Goal: Transaction & Acquisition: Download file/media

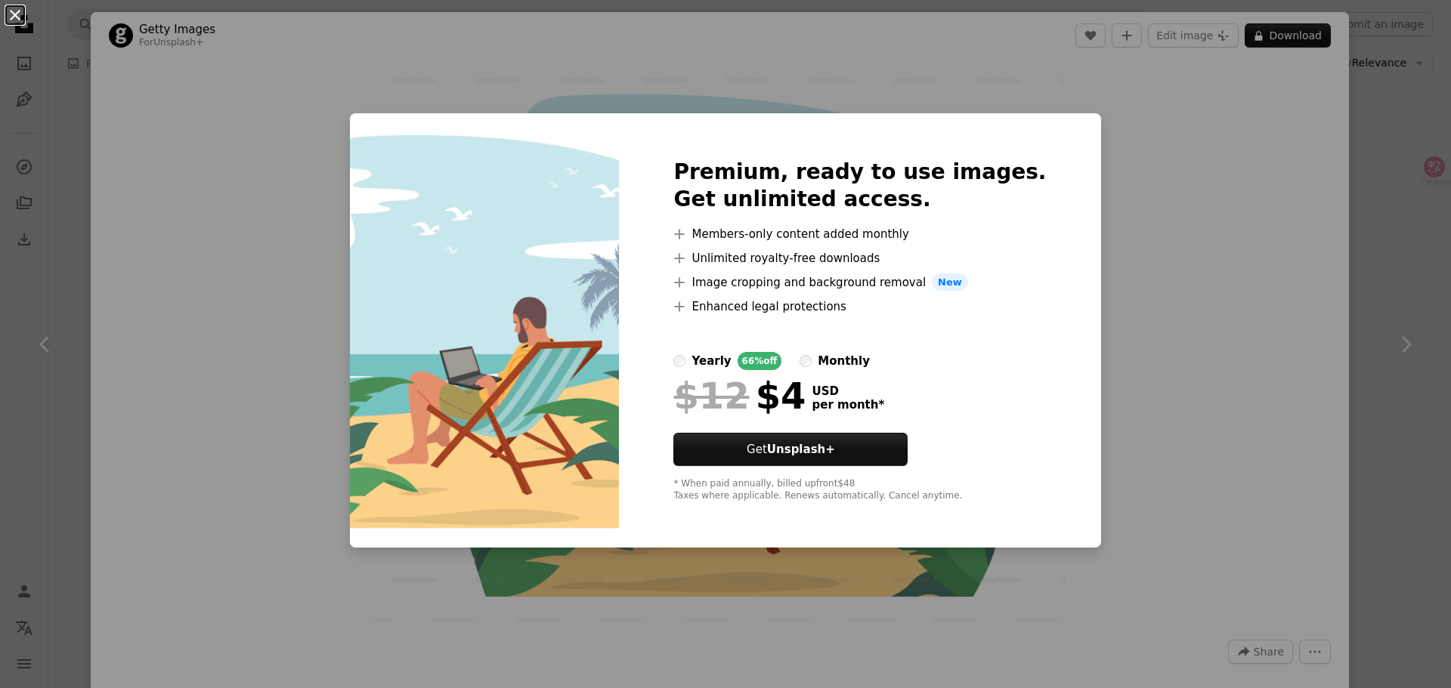
click at [23, 12] on button "An X shape" at bounding box center [15, 15] width 18 height 18
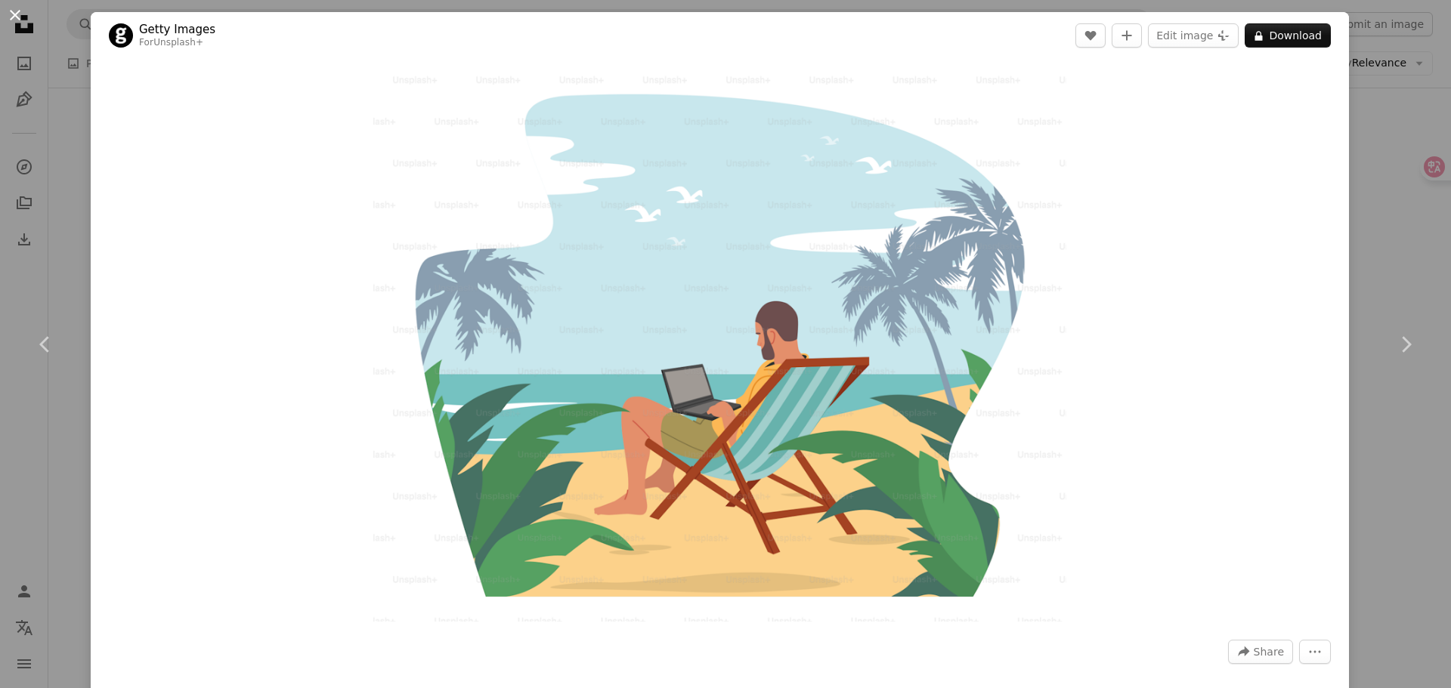
click at [10, 12] on button "An X shape" at bounding box center [15, 15] width 18 height 18
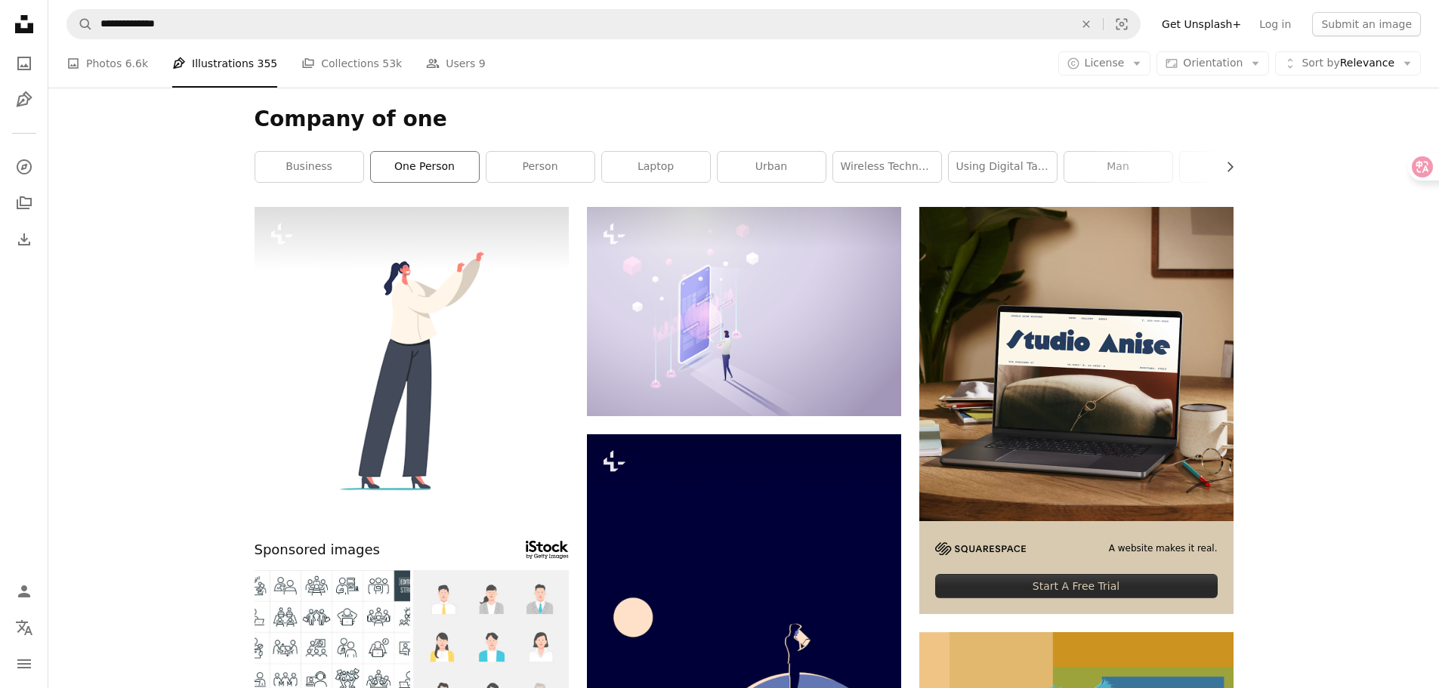
click at [430, 170] on link "one person" at bounding box center [425, 167] width 108 height 30
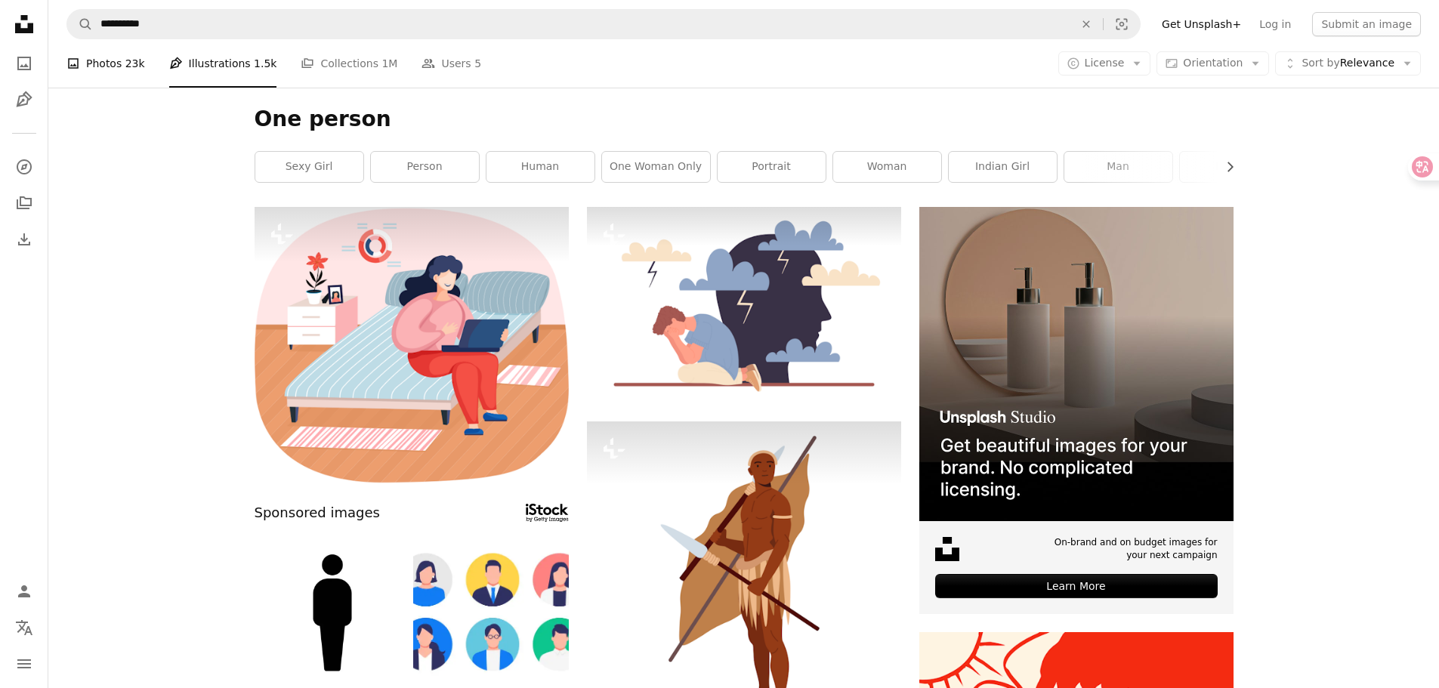
click at [116, 61] on link "A photo Photos 23k" at bounding box center [105, 63] width 79 height 48
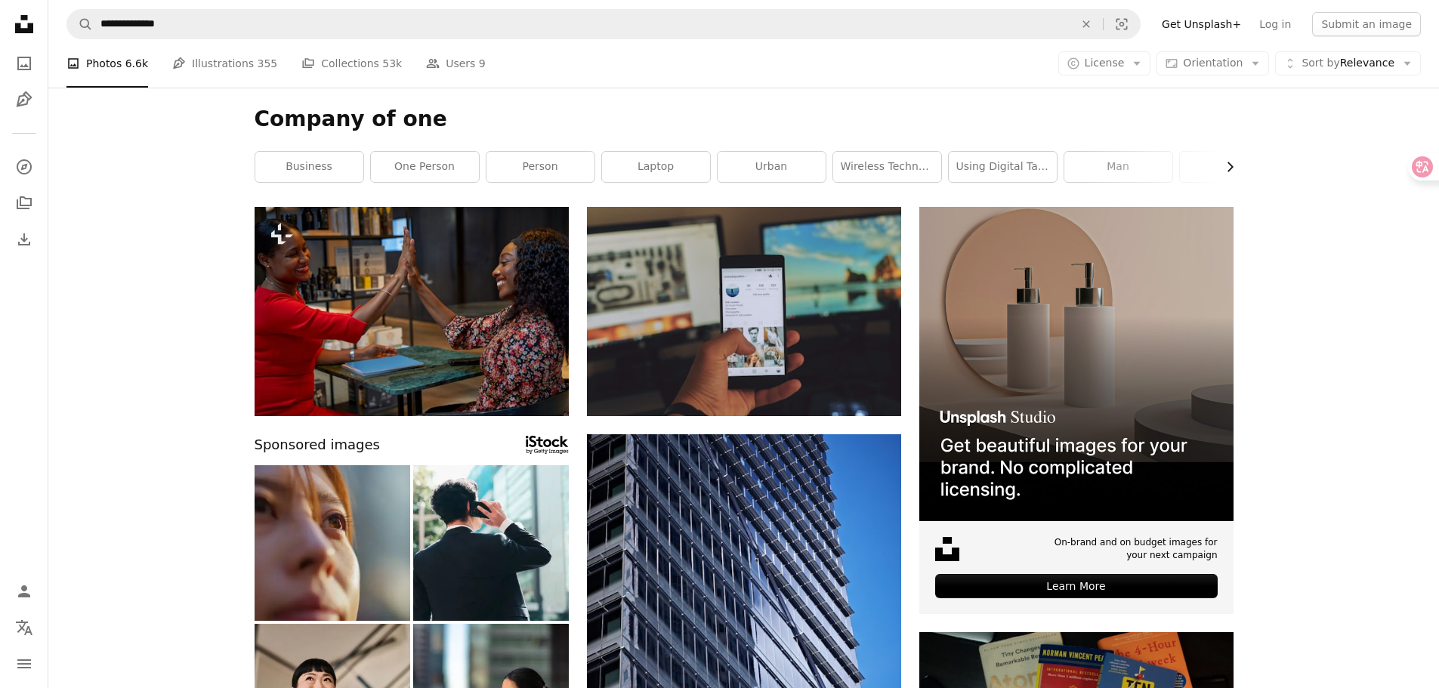
click at [1228, 168] on icon "Chevron right" at bounding box center [1229, 166] width 15 height 15
click at [1233, 171] on icon "Chevron right" at bounding box center [1229, 166] width 15 height 15
click at [487, 175] on link "wireless technology" at bounding box center [485, 167] width 108 height 30
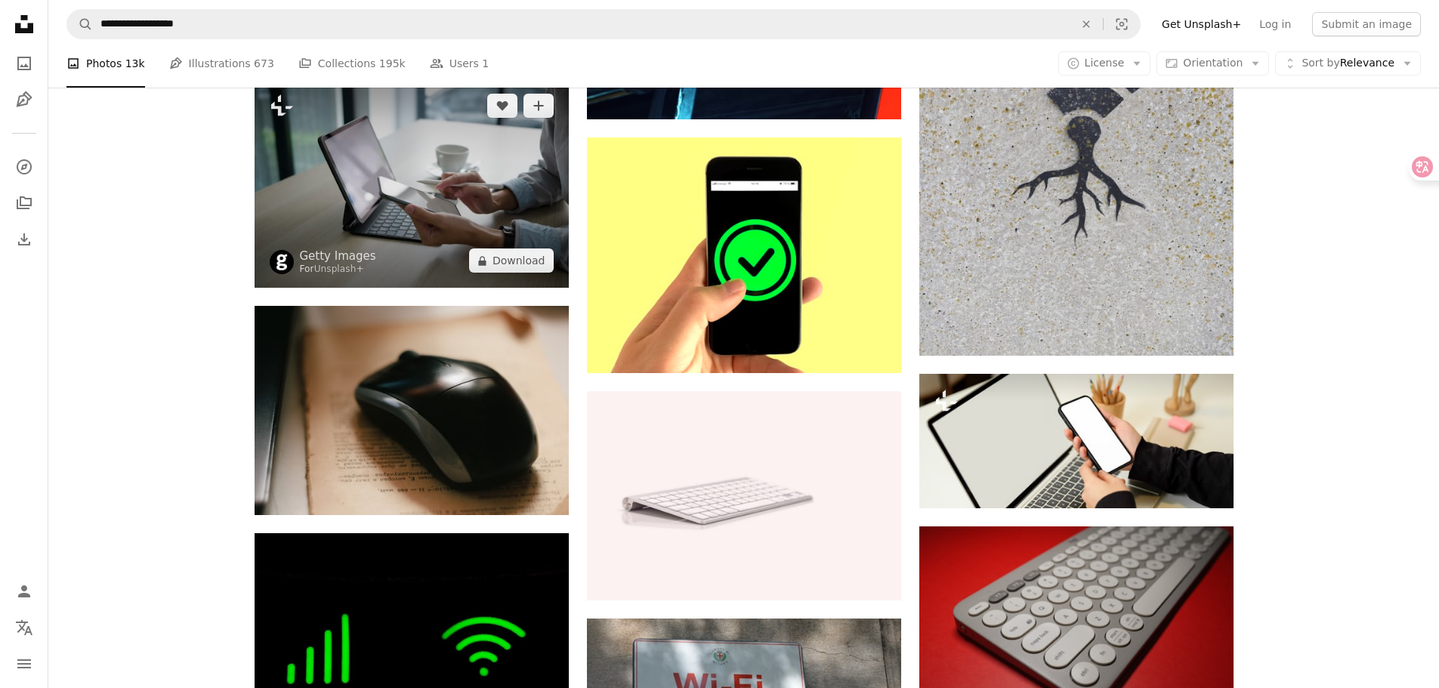
scroll to position [1360, 0]
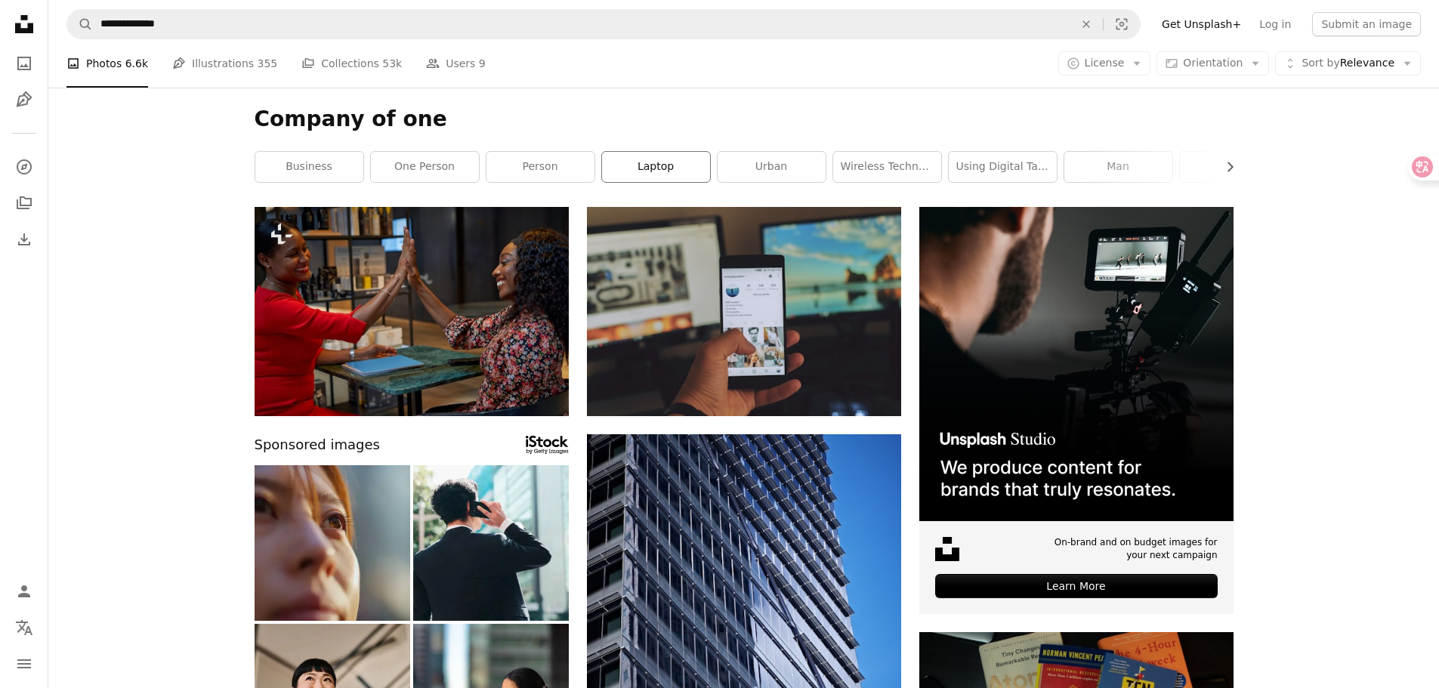
click at [662, 161] on link "laptop" at bounding box center [656, 167] width 108 height 30
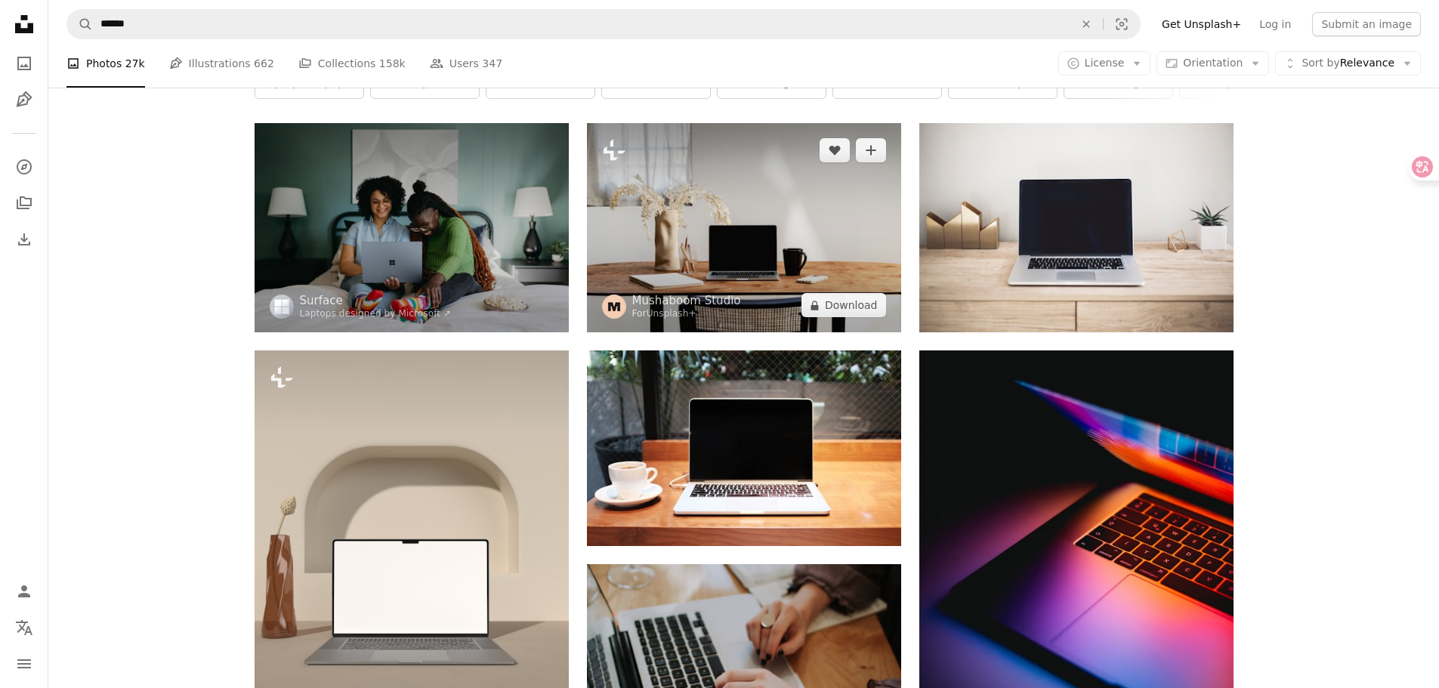
scroll to position [76, 0]
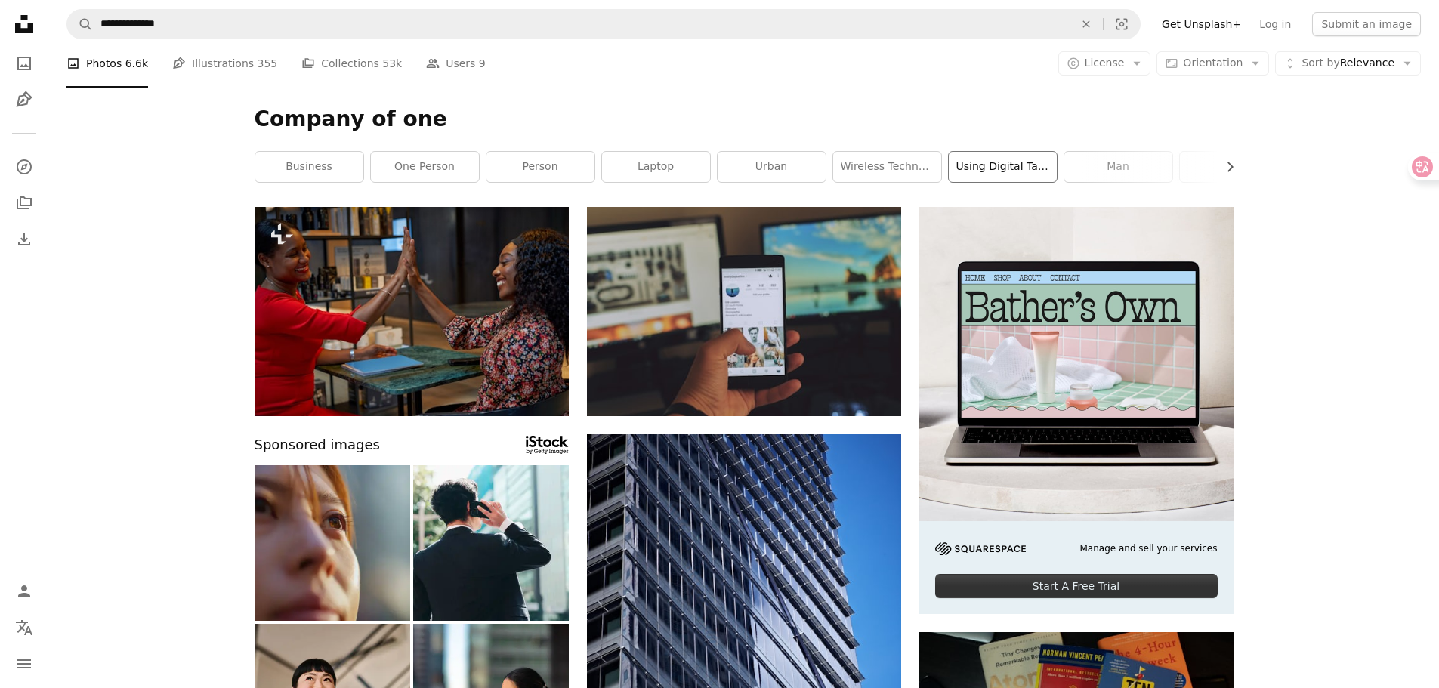
click at [996, 169] on link "using digital tablet" at bounding box center [1003, 167] width 108 height 30
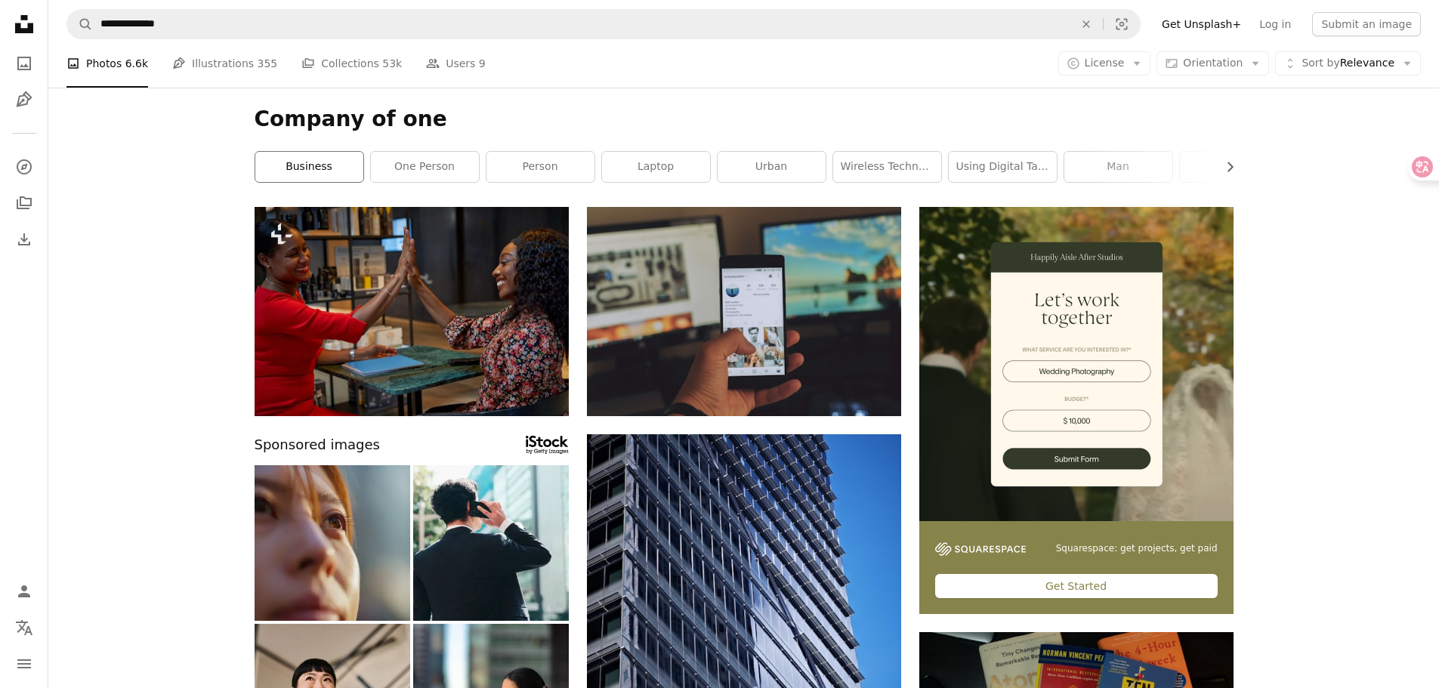
click at [338, 171] on link "business" at bounding box center [309, 167] width 108 height 30
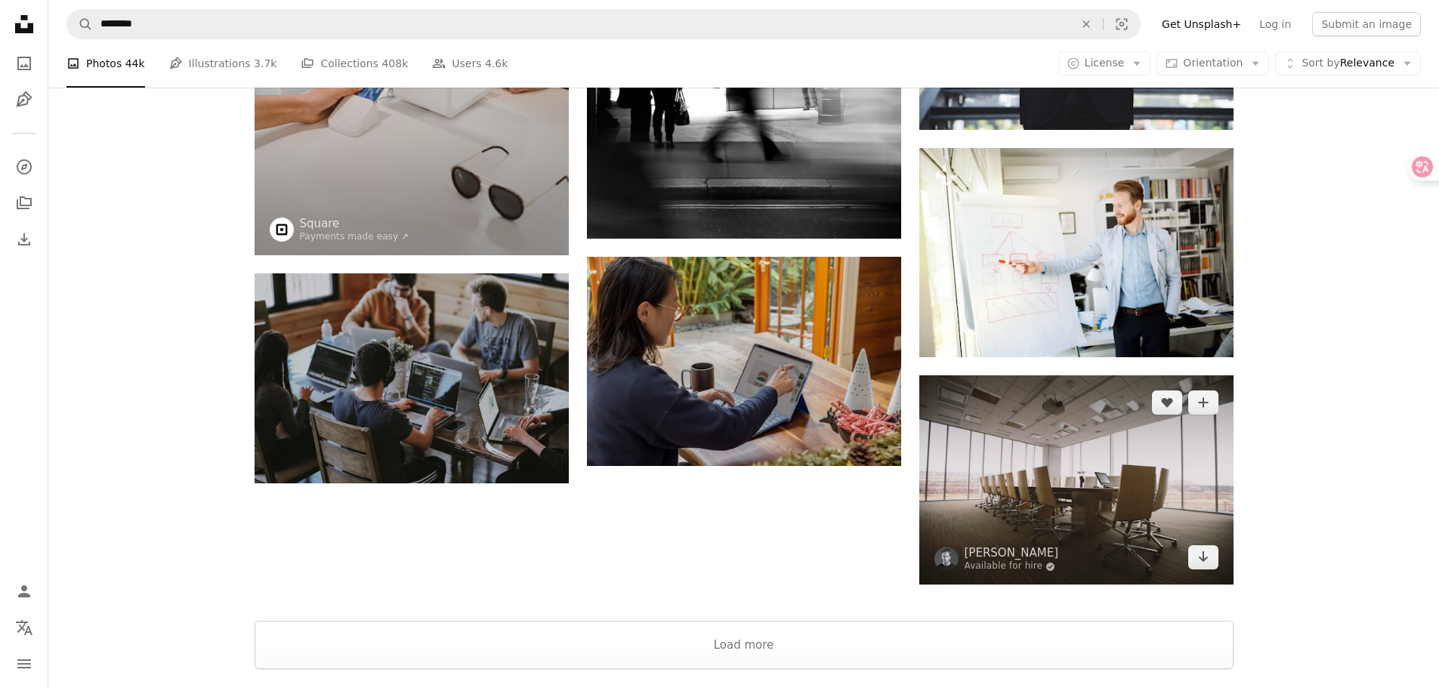
scroll to position [1727, 0]
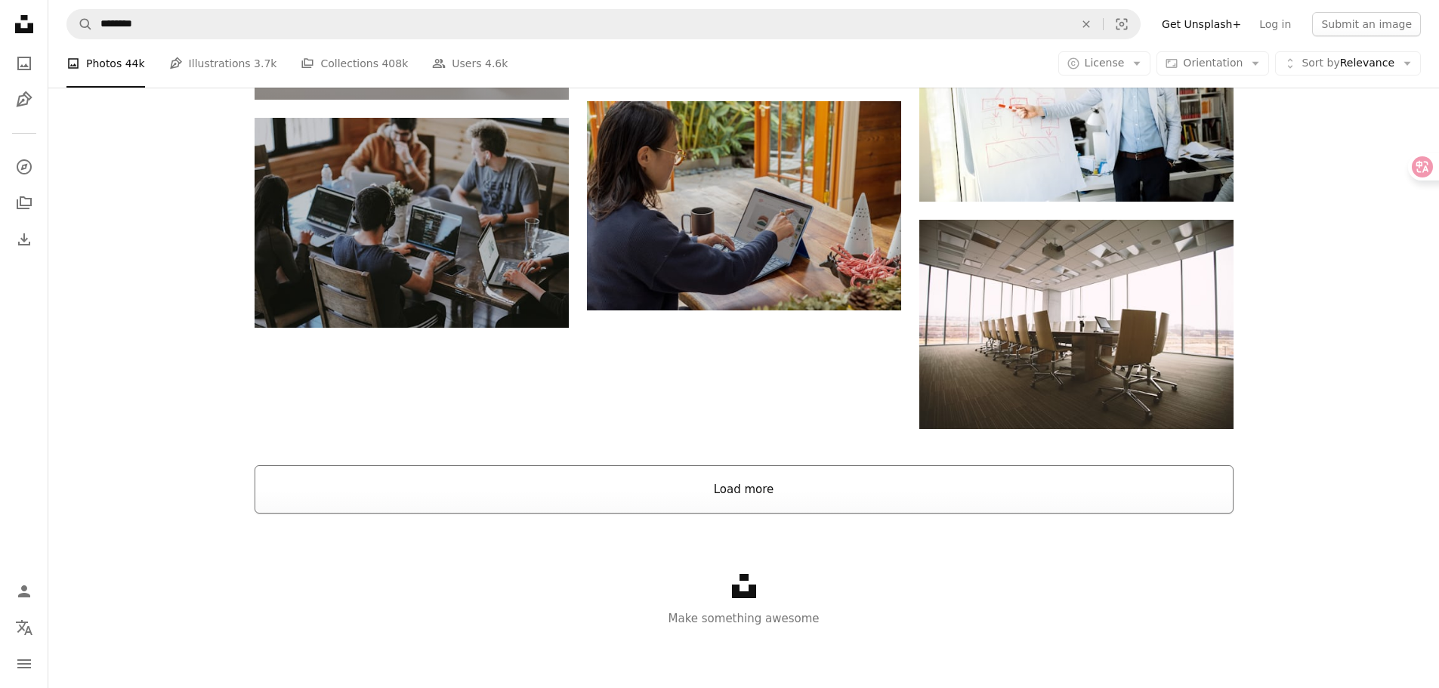
click at [841, 502] on button "Load more" at bounding box center [744, 489] width 979 height 48
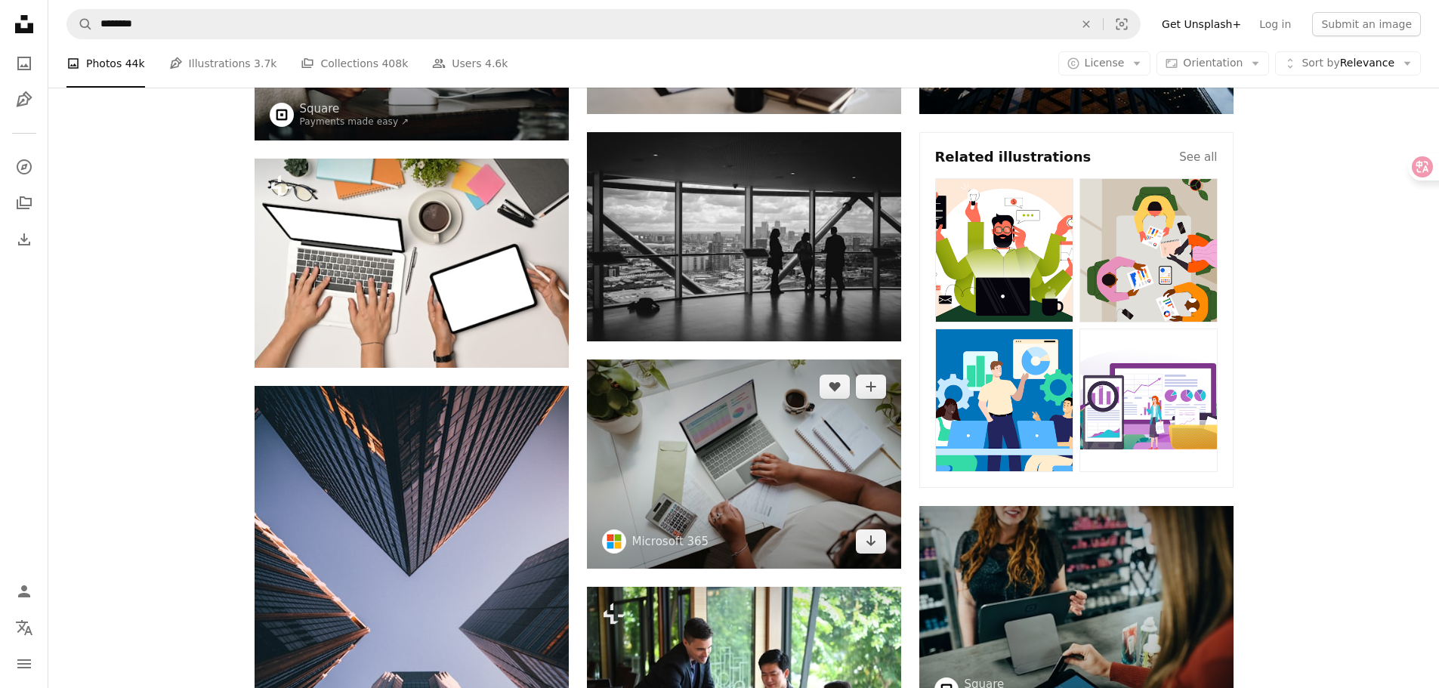
scroll to position [378, 0]
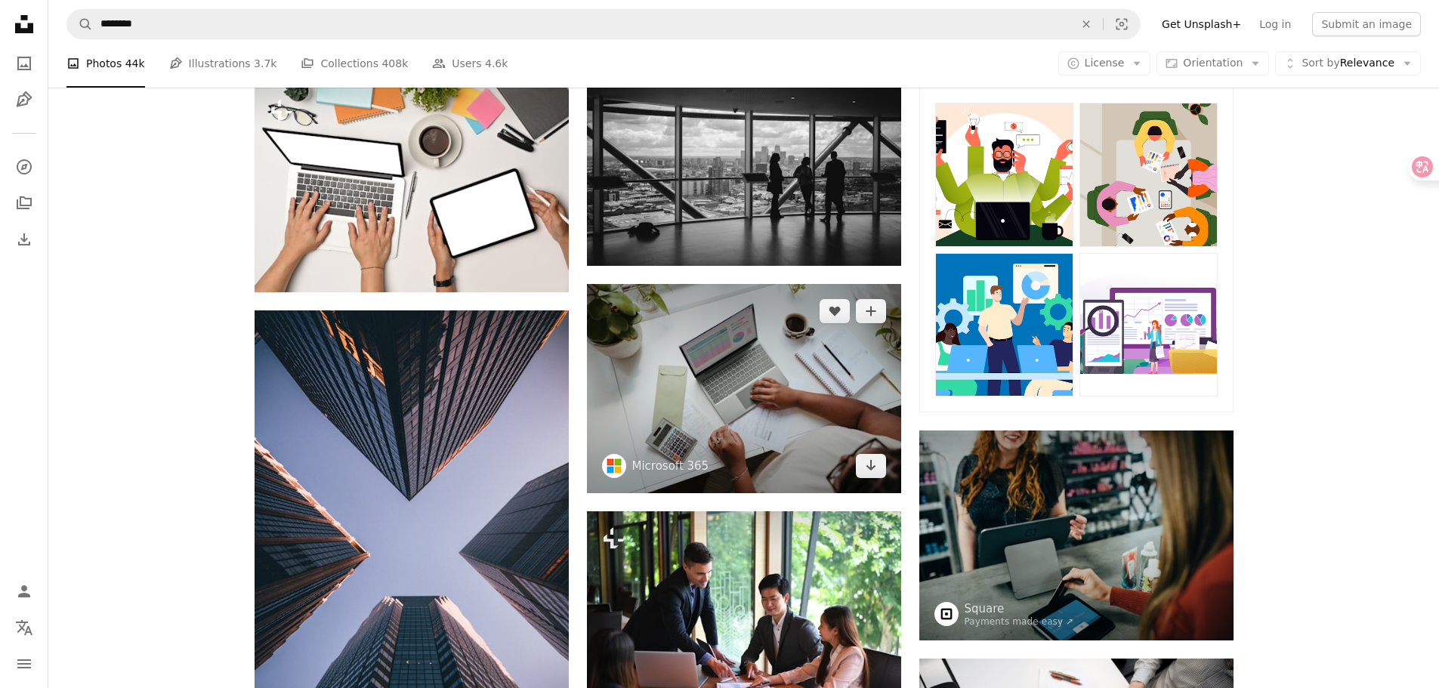
click at [826, 419] on img at bounding box center [744, 388] width 314 height 209
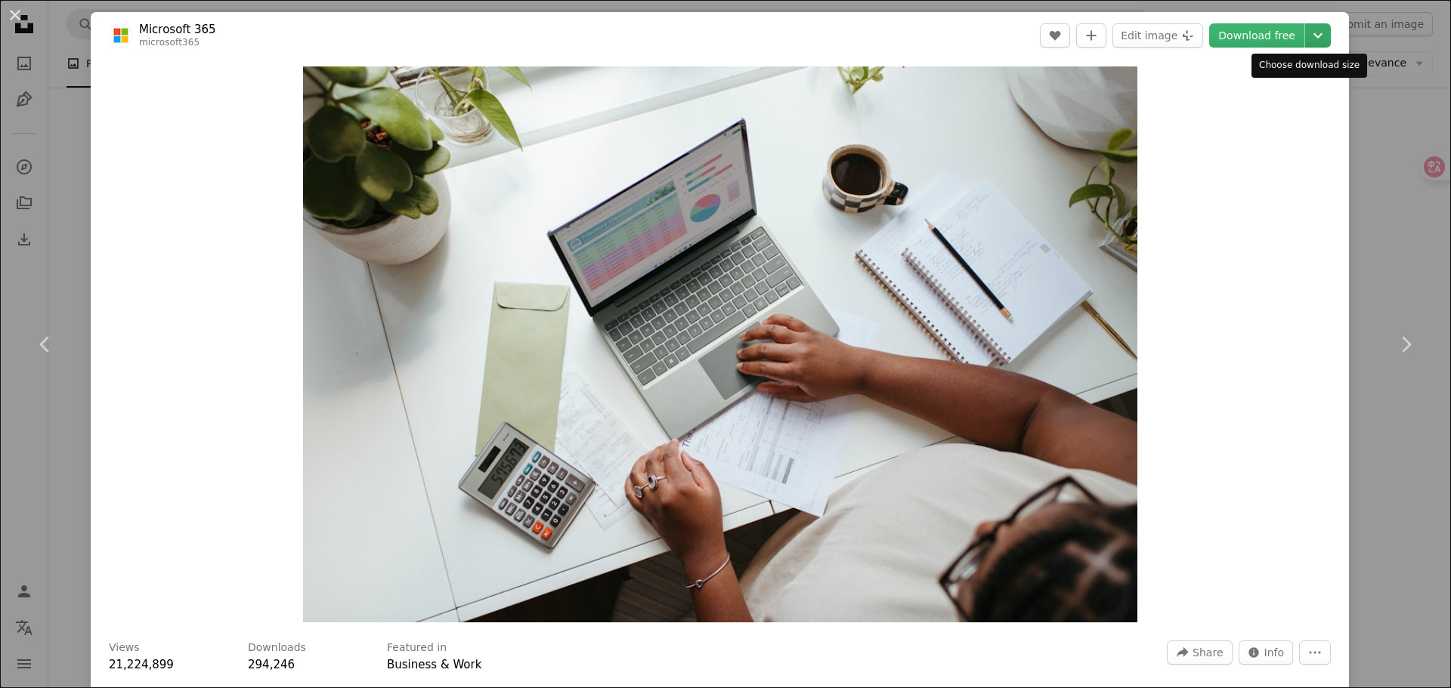
click at [1311, 38] on icon "Chevron down" at bounding box center [1318, 35] width 24 height 18
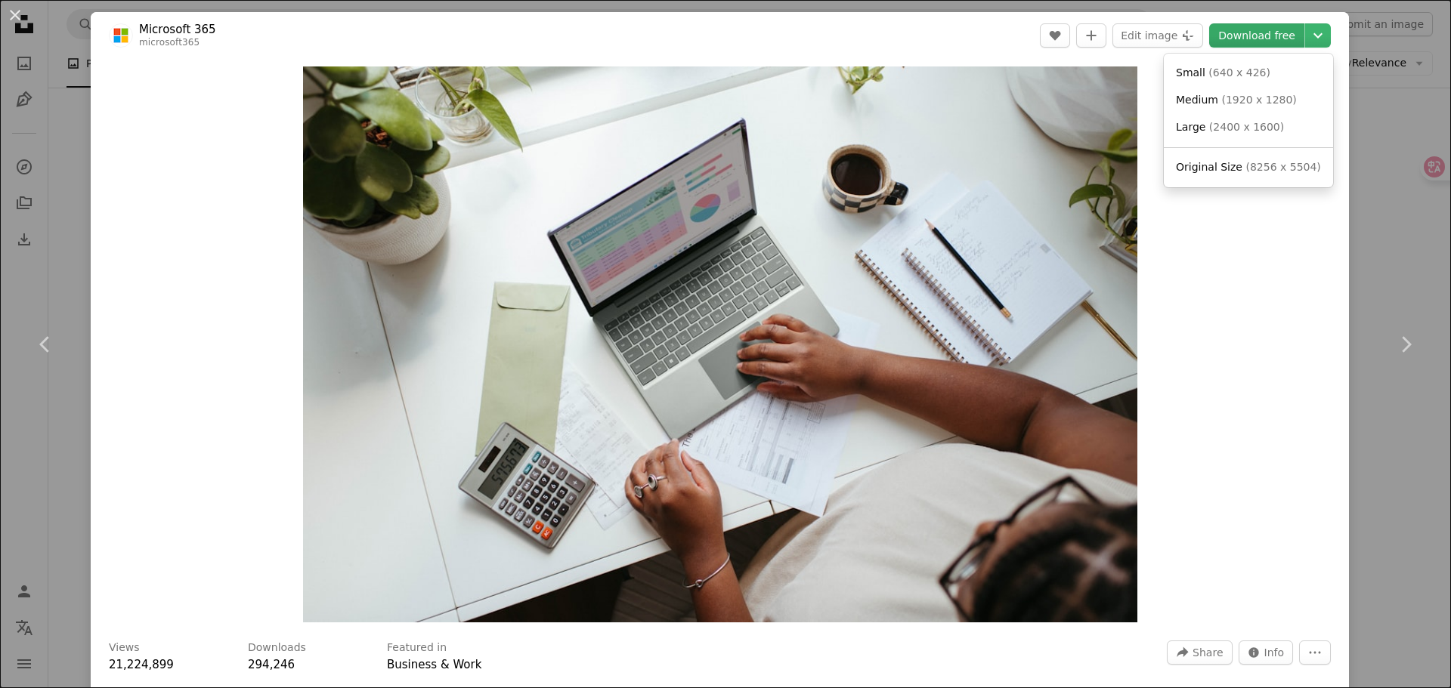
click at [1239, 38] on dialog "An X shape Chevron left Chevron right Microsoft 365 microsoft365 A heart A plus…" at bounding box center [725, 344] width 1451 height 688
click at [1306, 38] on icon "Chevron down" at bounding box center [1318, 35] width 24 height 18
click at [1304, 654] on dialog "An X shape Chevron left Chevron right Microsoft 365 microsoft365 A heart A plus…" at bounding box center [725, 344] width 1451 height 688
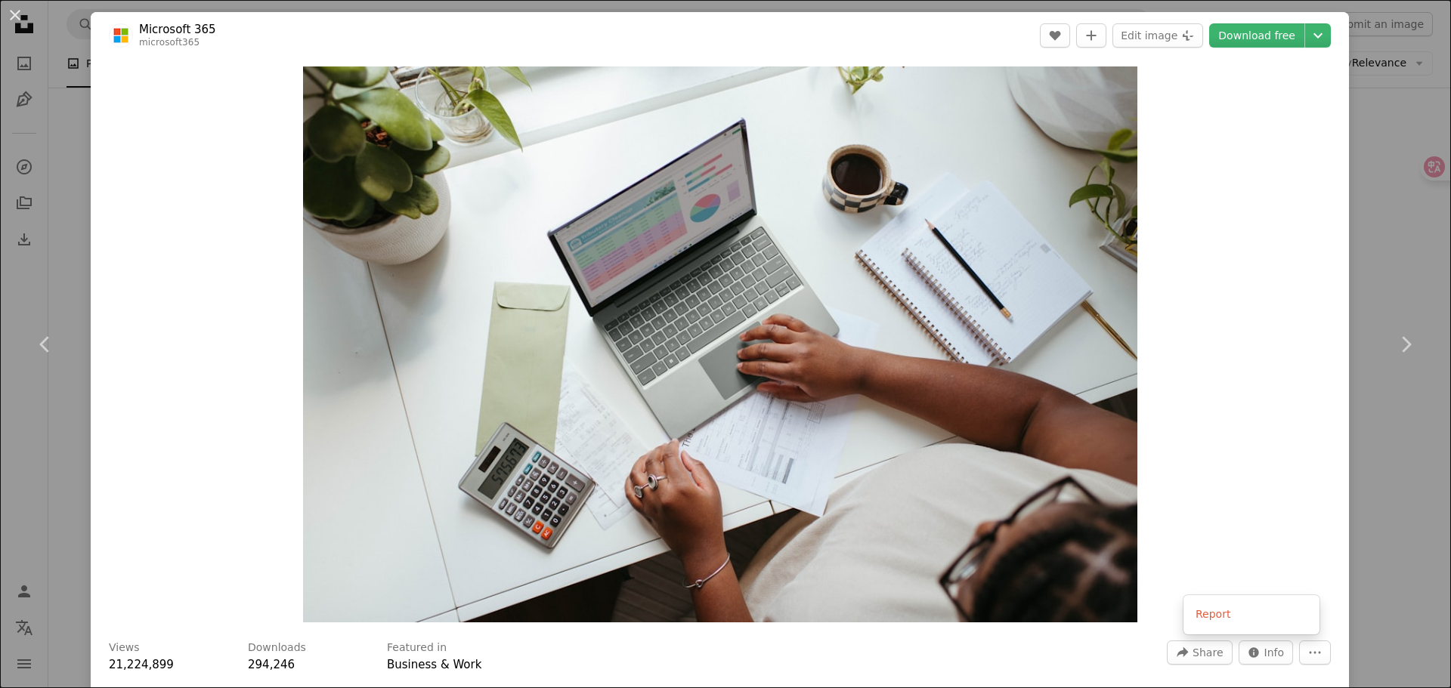
click at [1309, 654] on icon "More Actions" at bounding box center [1314, 653] width 11 height 2
click at [1306, 39] on icon "Chevron down" at bounding box center [1318, 35] width 24 height 18
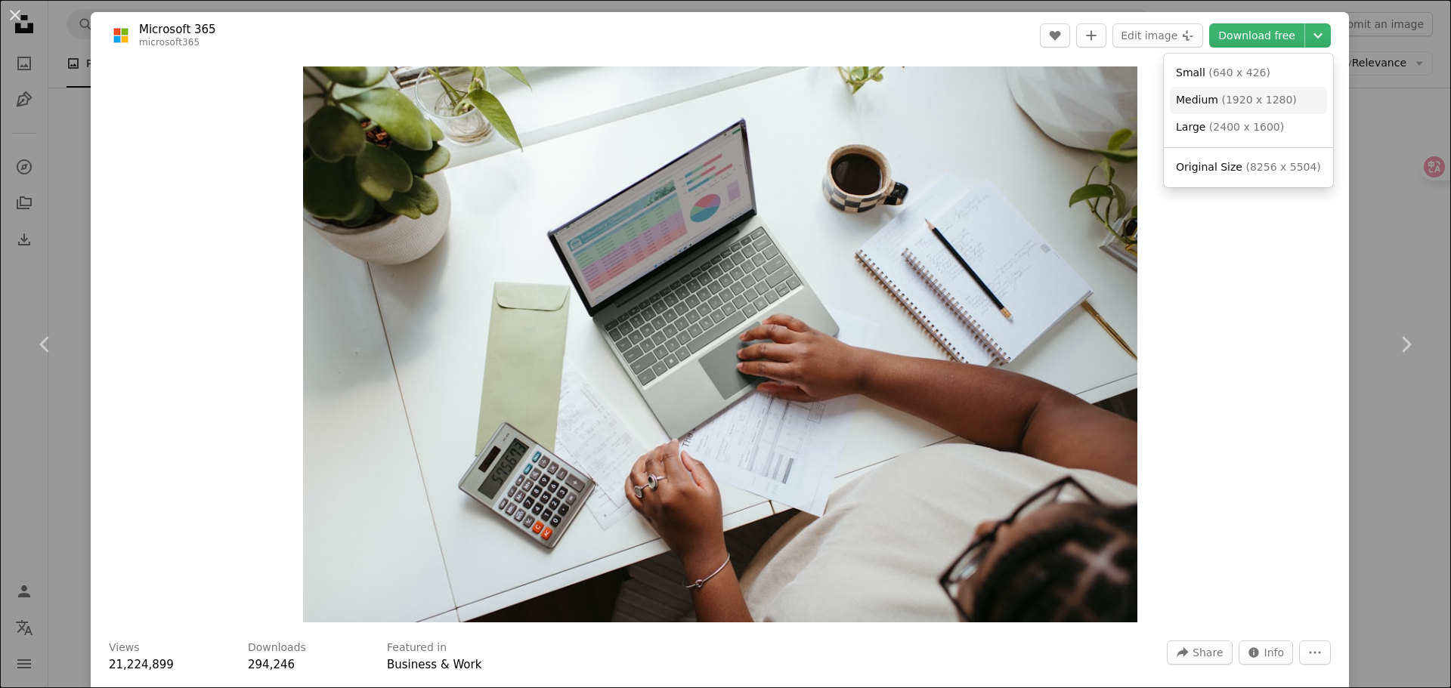
click at [1276, 100] on span "( 1920 x 1280 )" at bounding box center [1258, 100] width 75 height 12
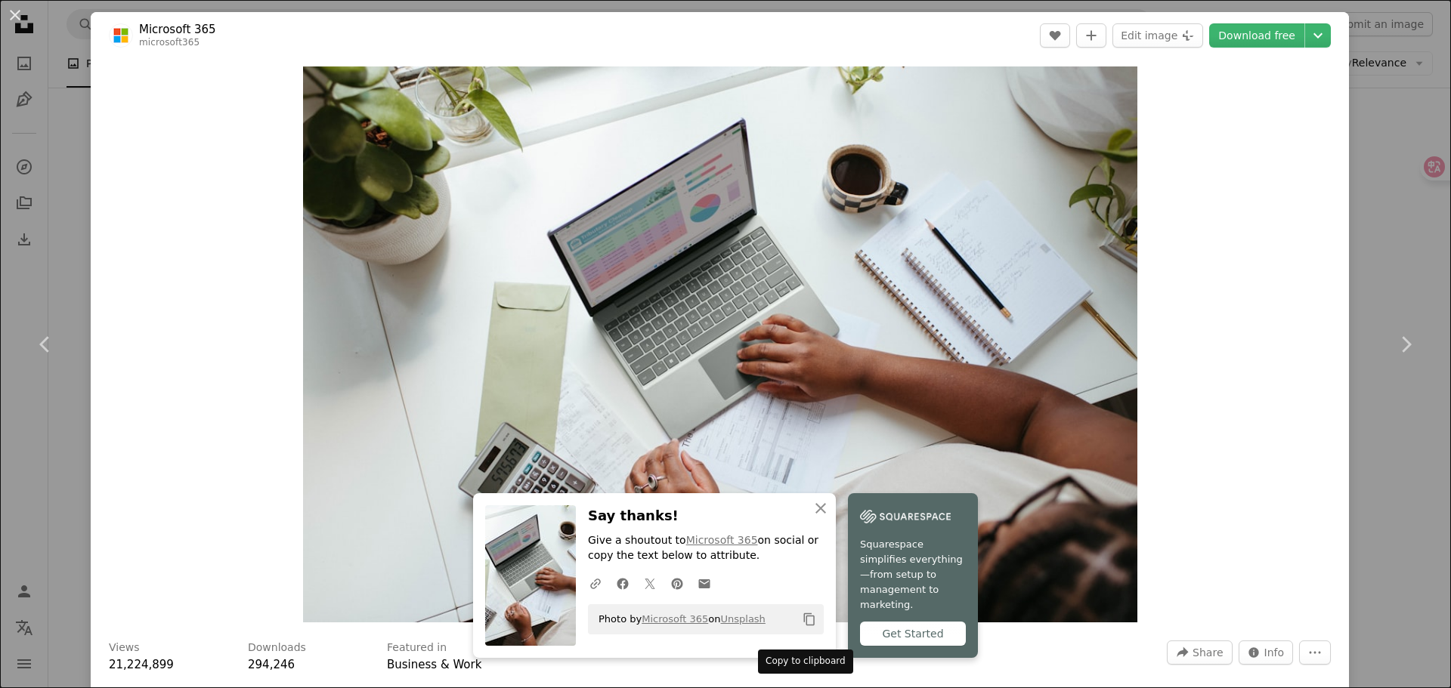
click at [802, 626] on icon "Copy content" at bounding box center [809, 620] width 14 height 14
click at [20, 17] on button "An X shape" at bounding box center [15, 15] width 18 height 18
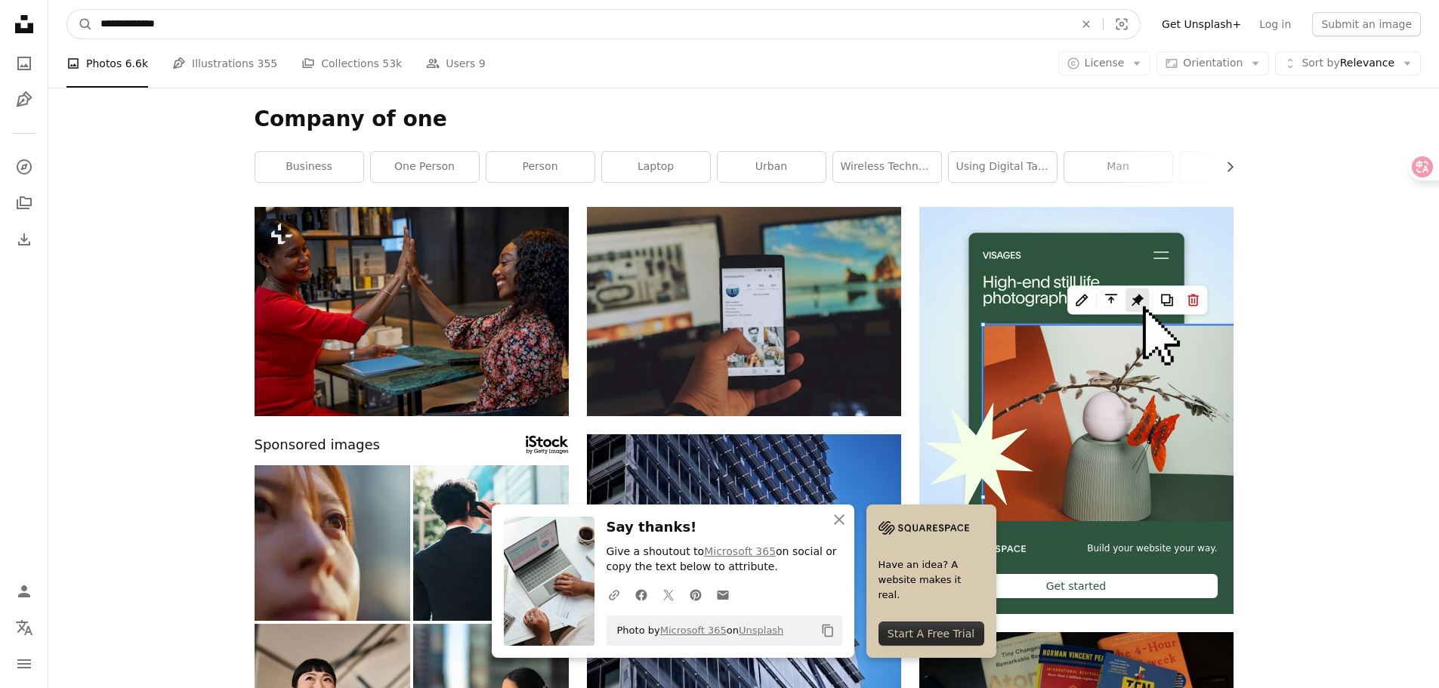
click at [190, 30] on input "**********" at bounding box center [581, 24] width 977 height 29
type input "**********"
click button "A magnifying glass" at bounding box center [80, 24] width 26 height 29
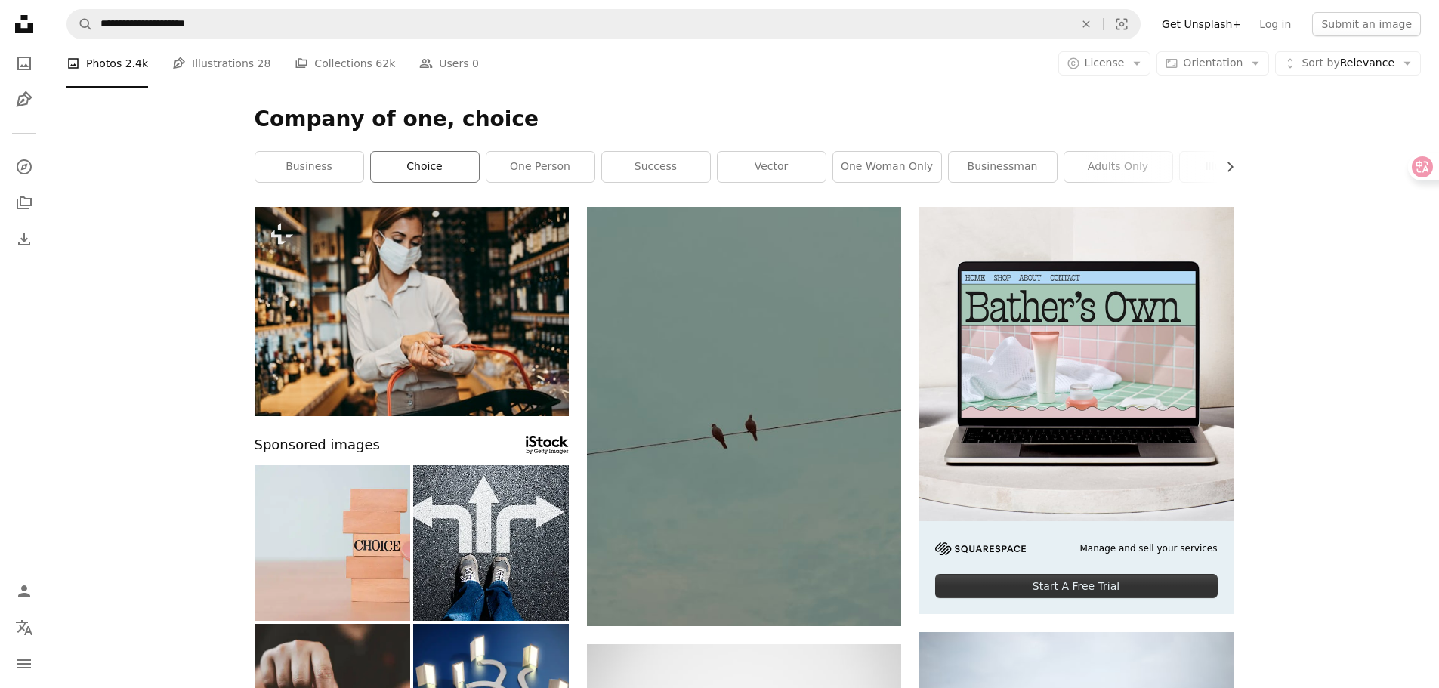
click at [413, 175] on link "choice" at bounding box center [425, 167] width 108 height 30
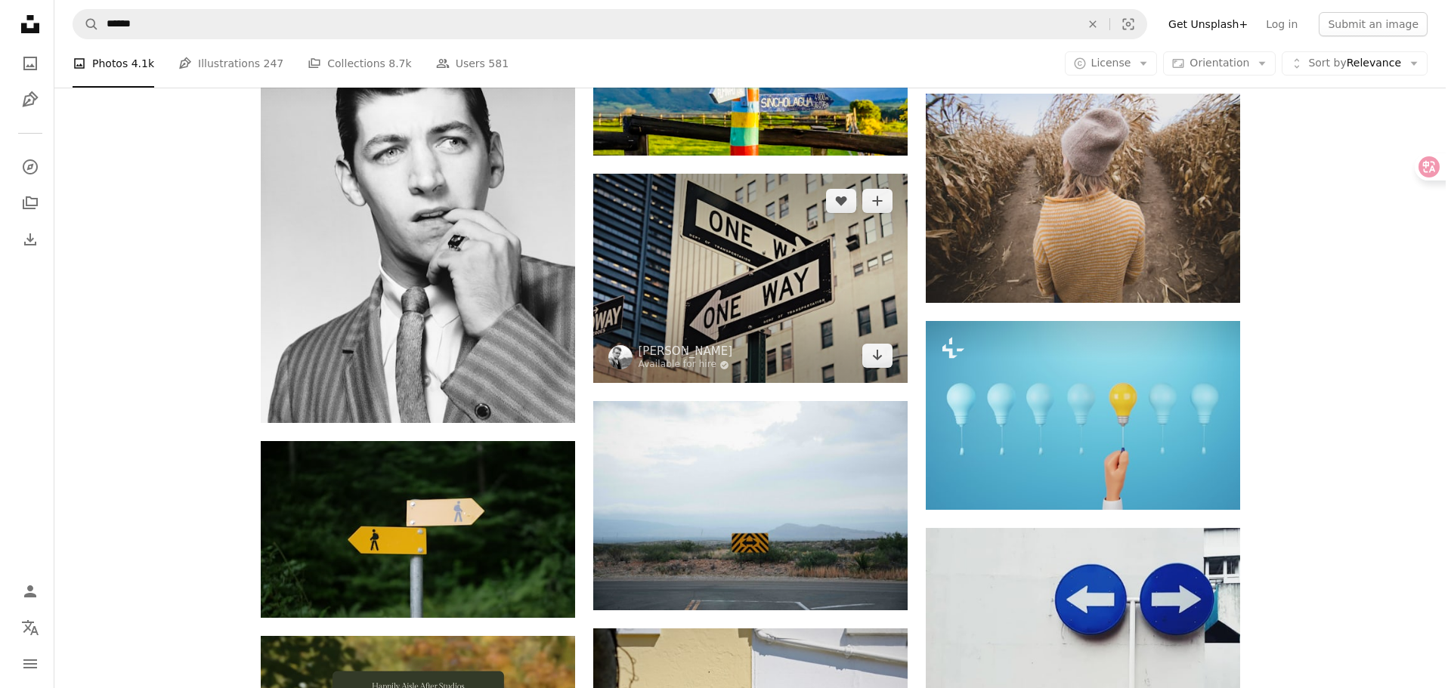
scroll to position [2115, 0]
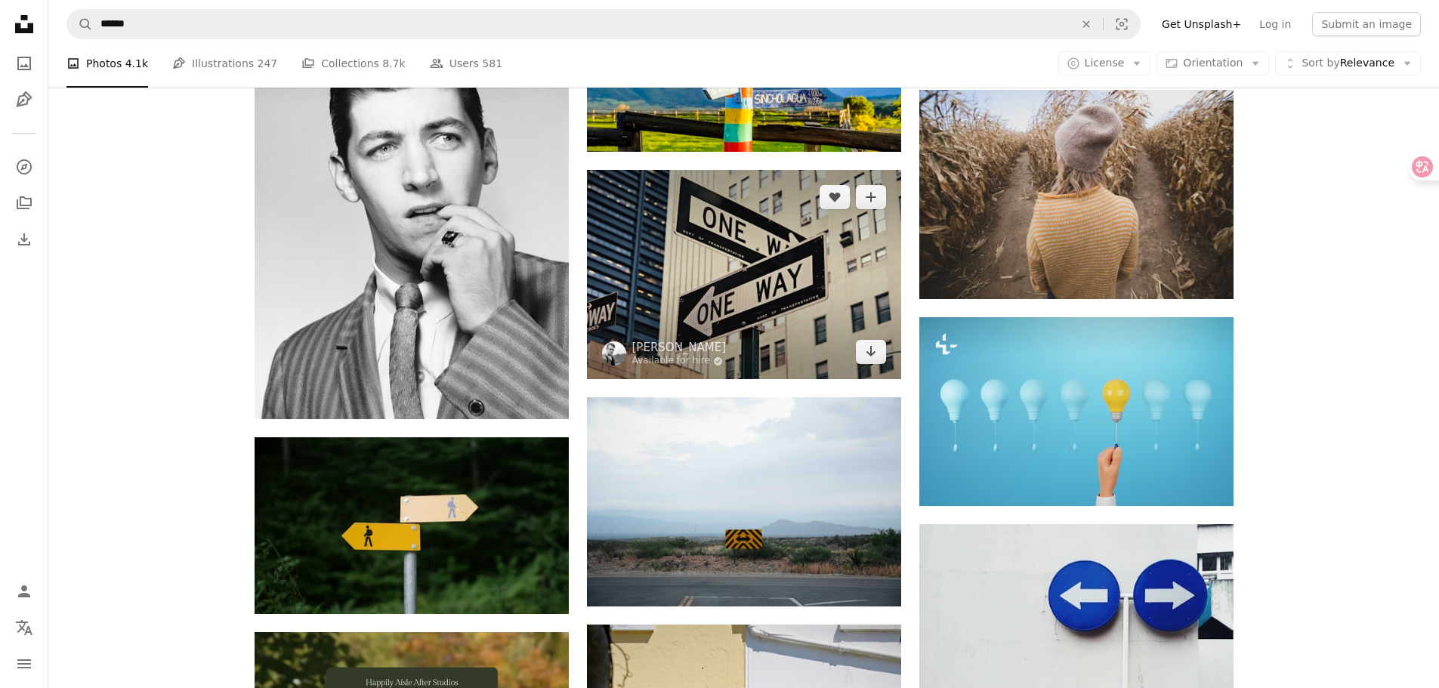
click at [803, 316] on img at bounding box center [744, 274] width 314 height 209
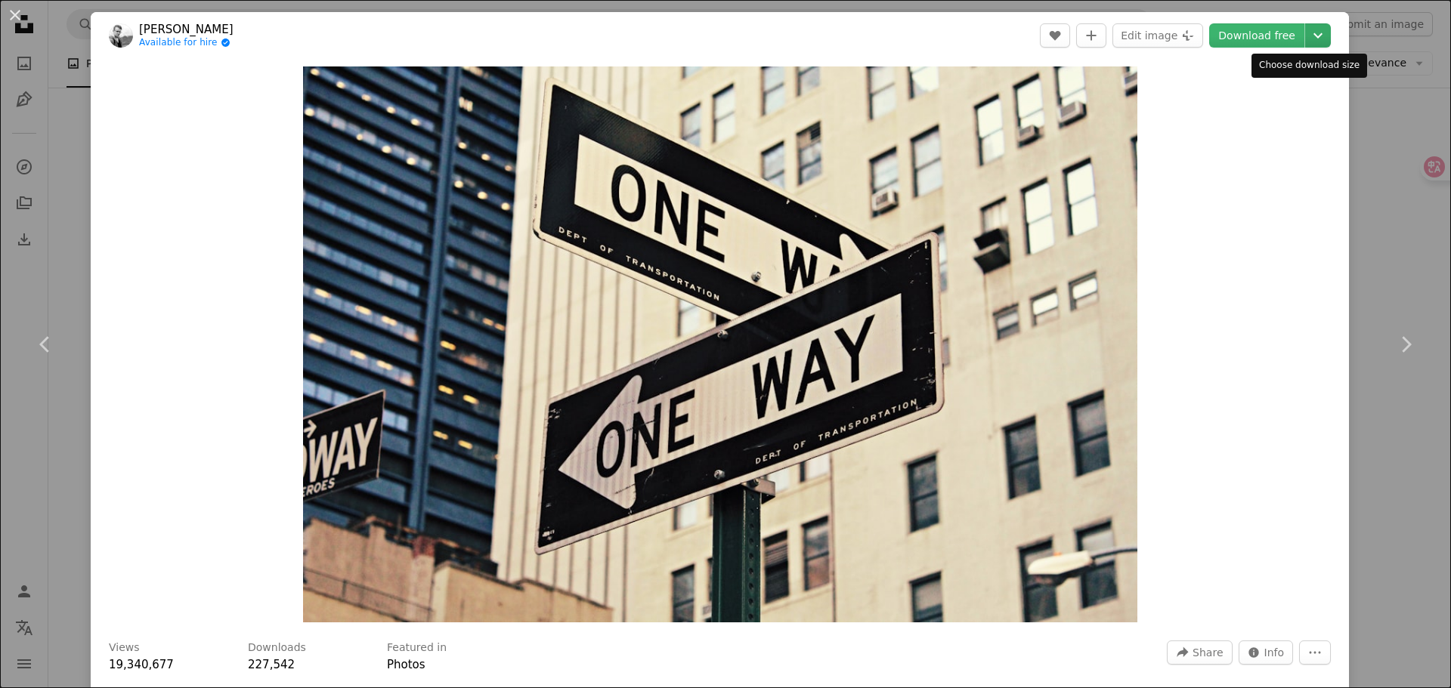
click at [1312, 42] on icon "Chevron down" at bounding box center [1318, 35] width 24 height 18
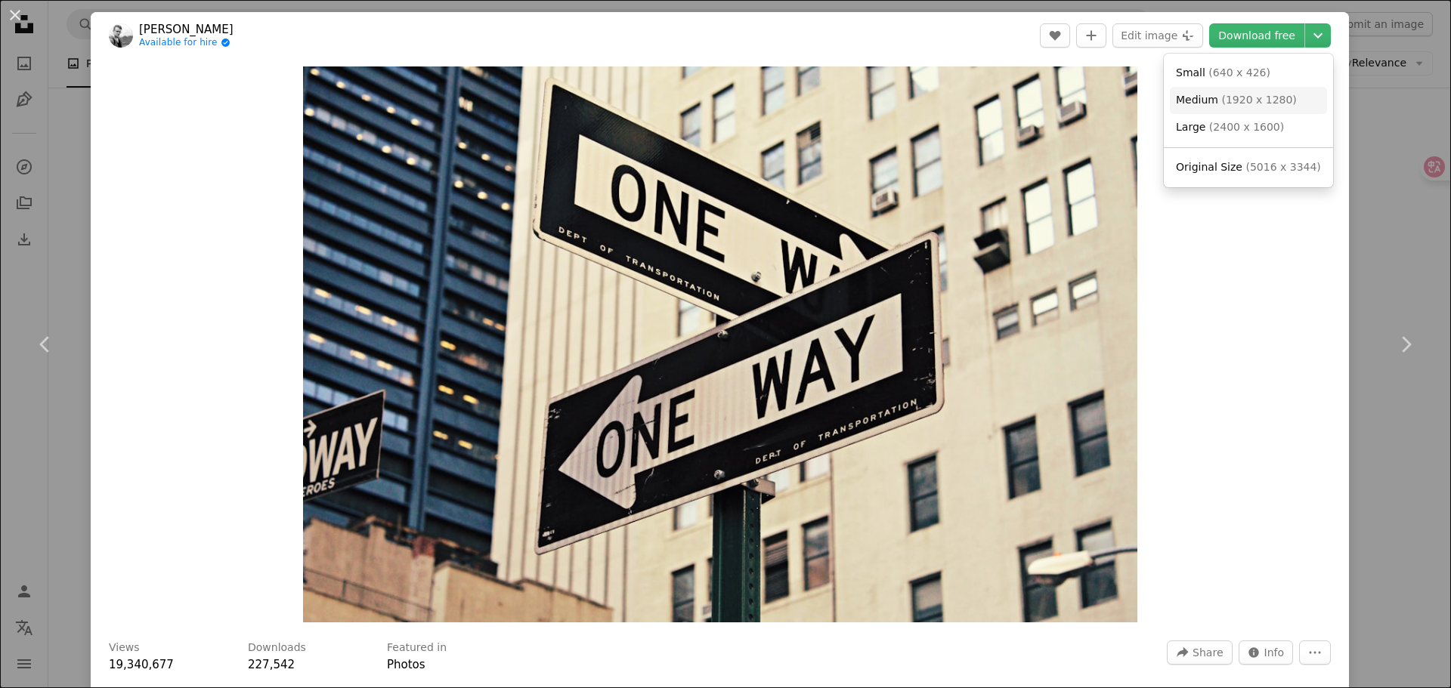
click at [1290, 97] on link "Medium ( 1920 x 1280 )" at bounding box center [1248, 100] width 157 height 27
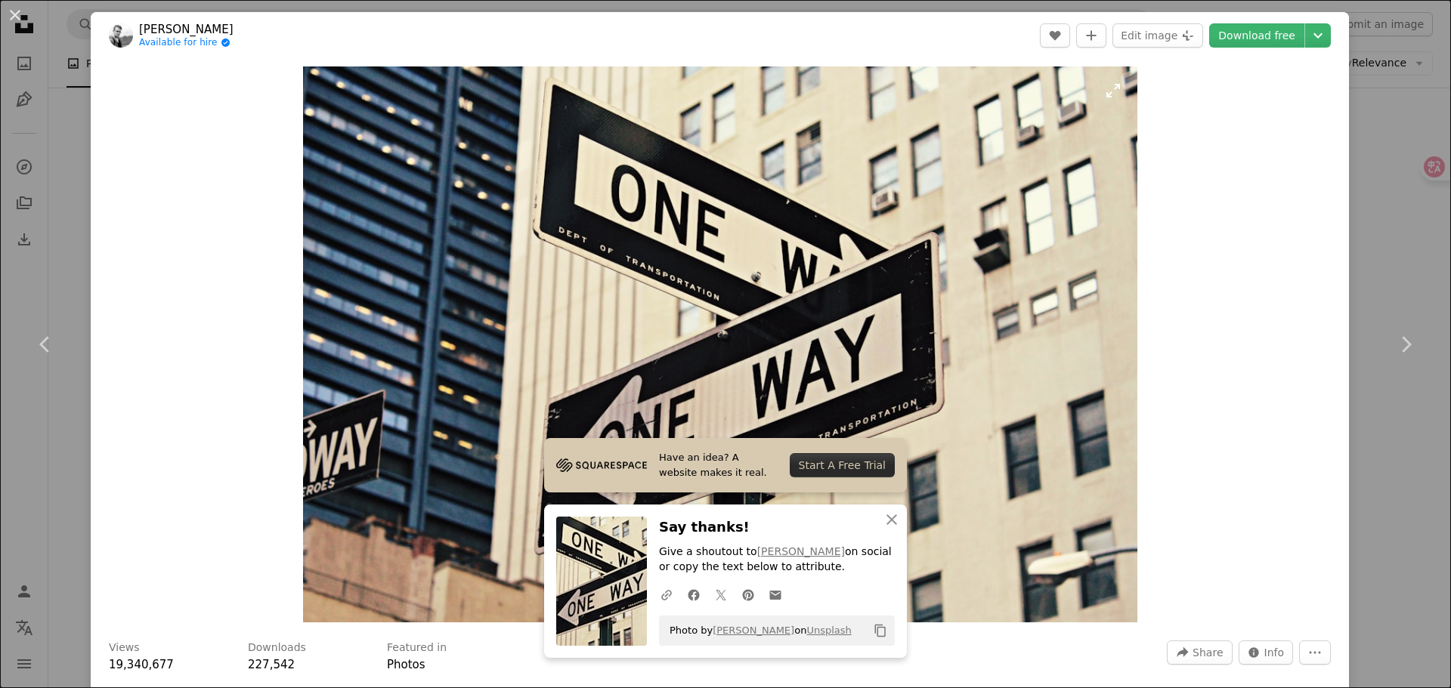
click at [613, 308] on img "Zoom in on this image" at bounding box center [720, 344] width 834 height 556
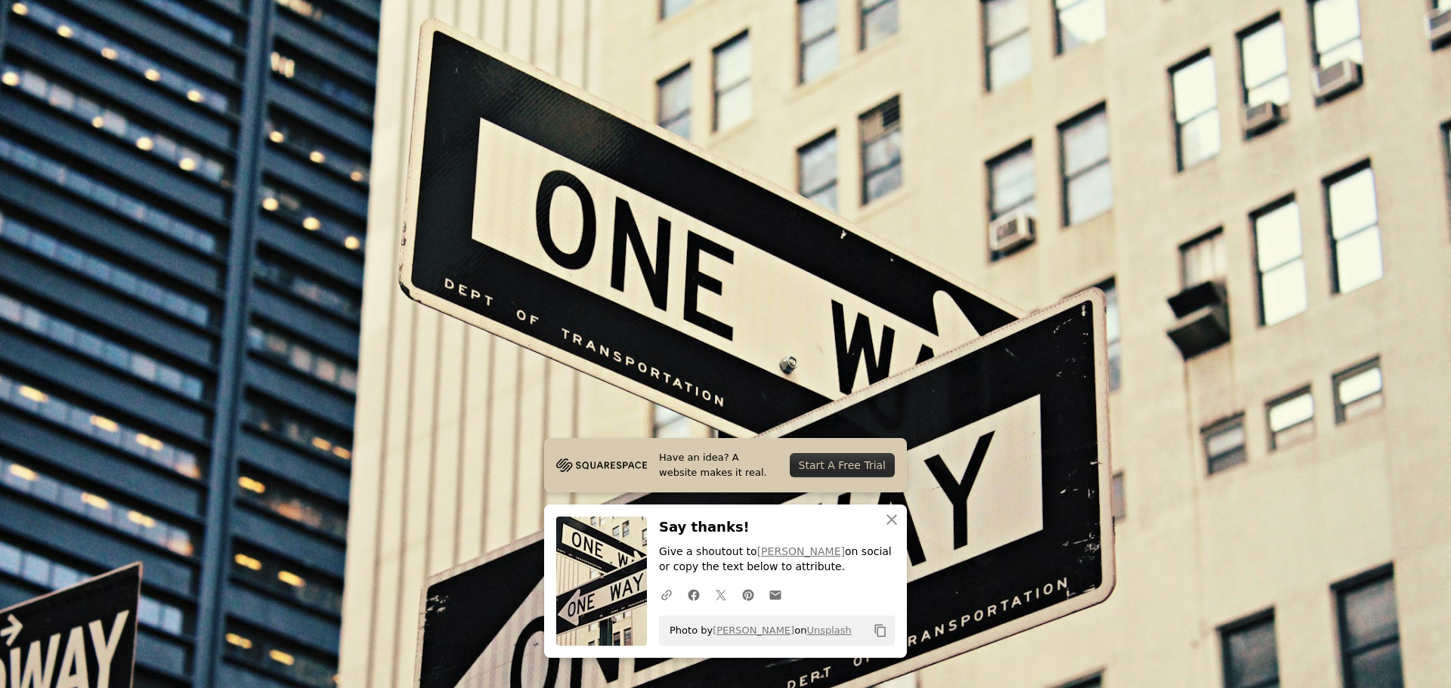
scroll to position [132, 0]
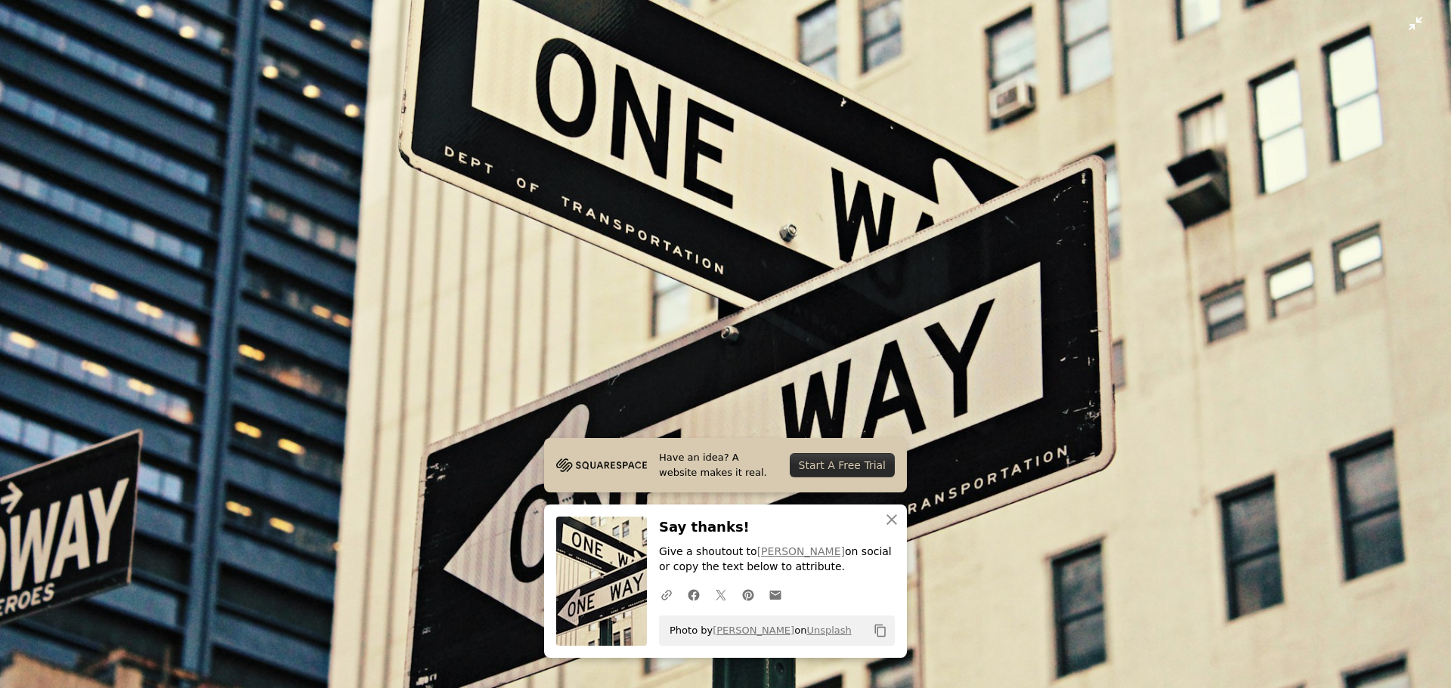
click at [1401, 24] on img "Zoom out on this image" at bounding box center [725, 351] width 1452 height 968
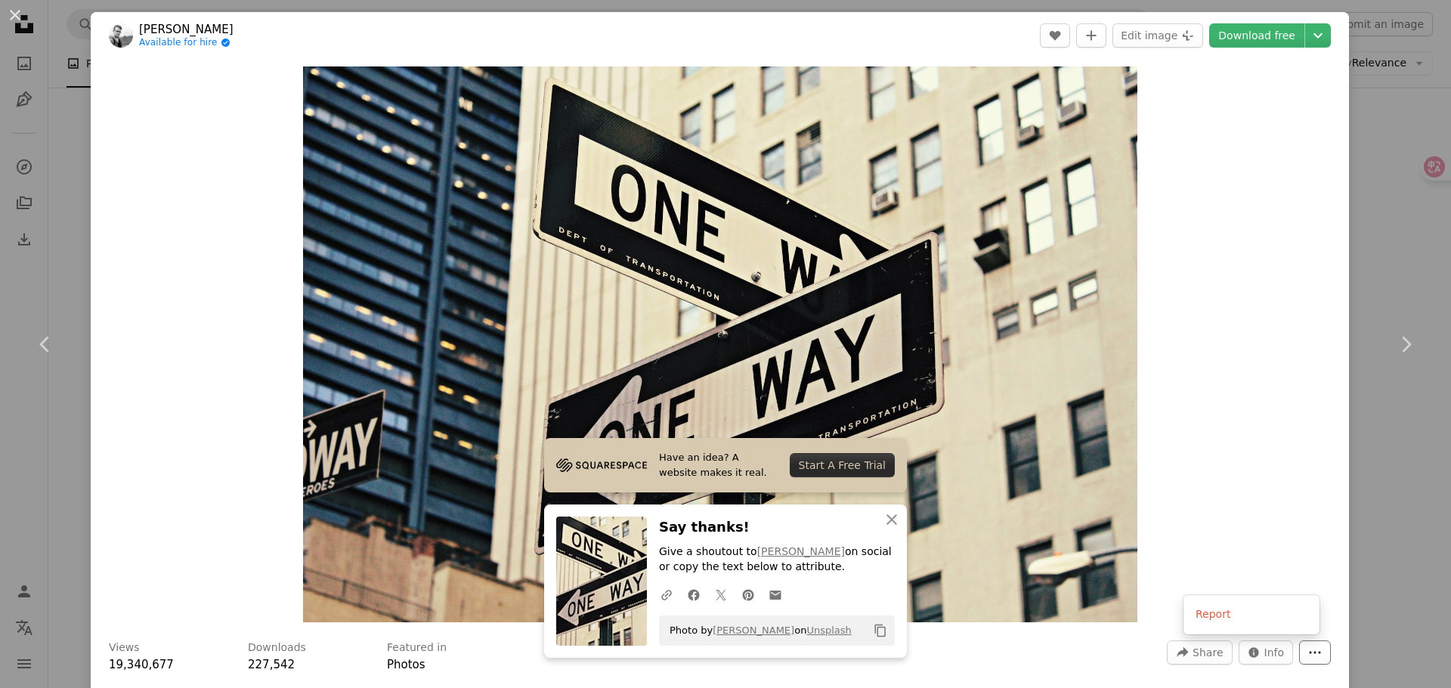
click at [1308, 657] on icon "More Actions" at bounding box center [1315, 653] width 14 height 14
click at [1257, 658] on dialog "An X shape Chevron left Chevron right [PERSON_NAME] Available for hire A checkm…" at bounding box center [725, 344] width 1451 height 688
click at [1264, 658] on span "Info" at bounding box center [1274, 652] width 20 height 23
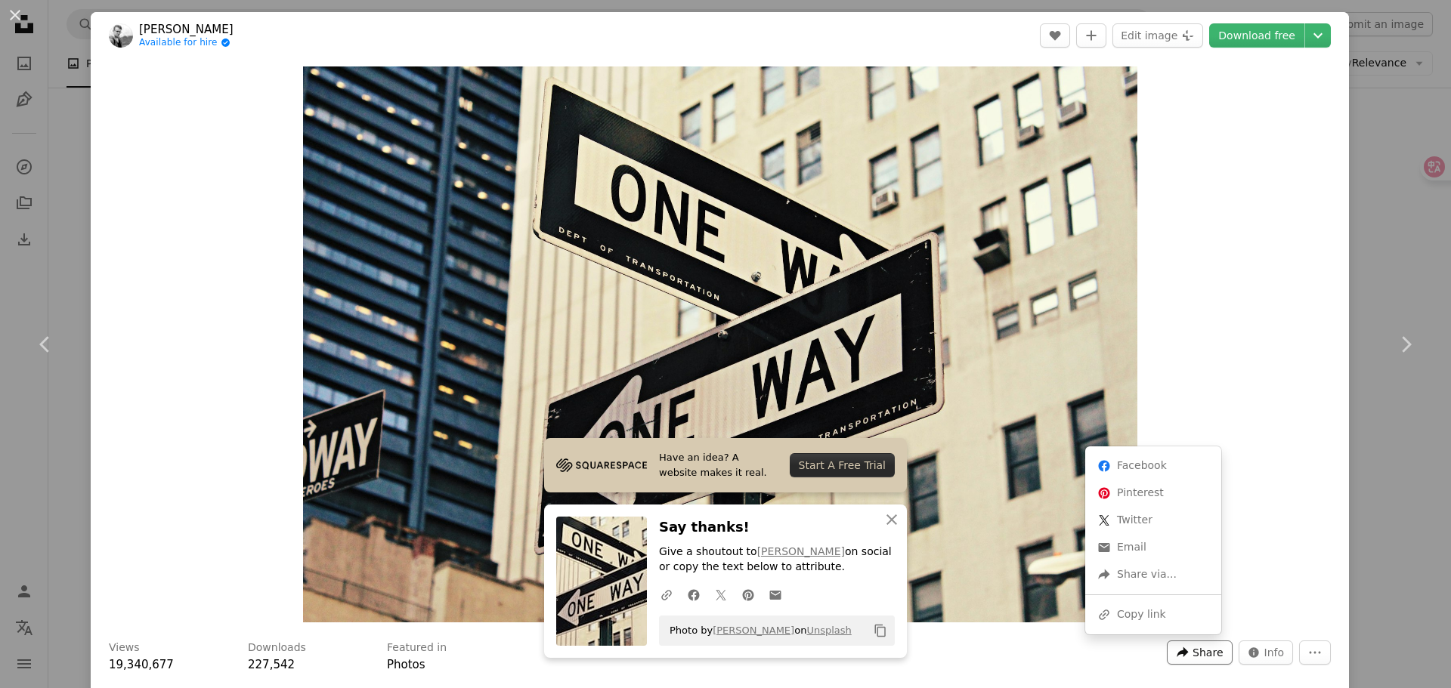
click at [1192, 658] on span "Share" at bounding box center [1207, 652] width 30 height 23
click at [1133, 620] on div "A URL sharing icon (chains) Copy link" at bounding box center [1153, 614] width 124 height 27
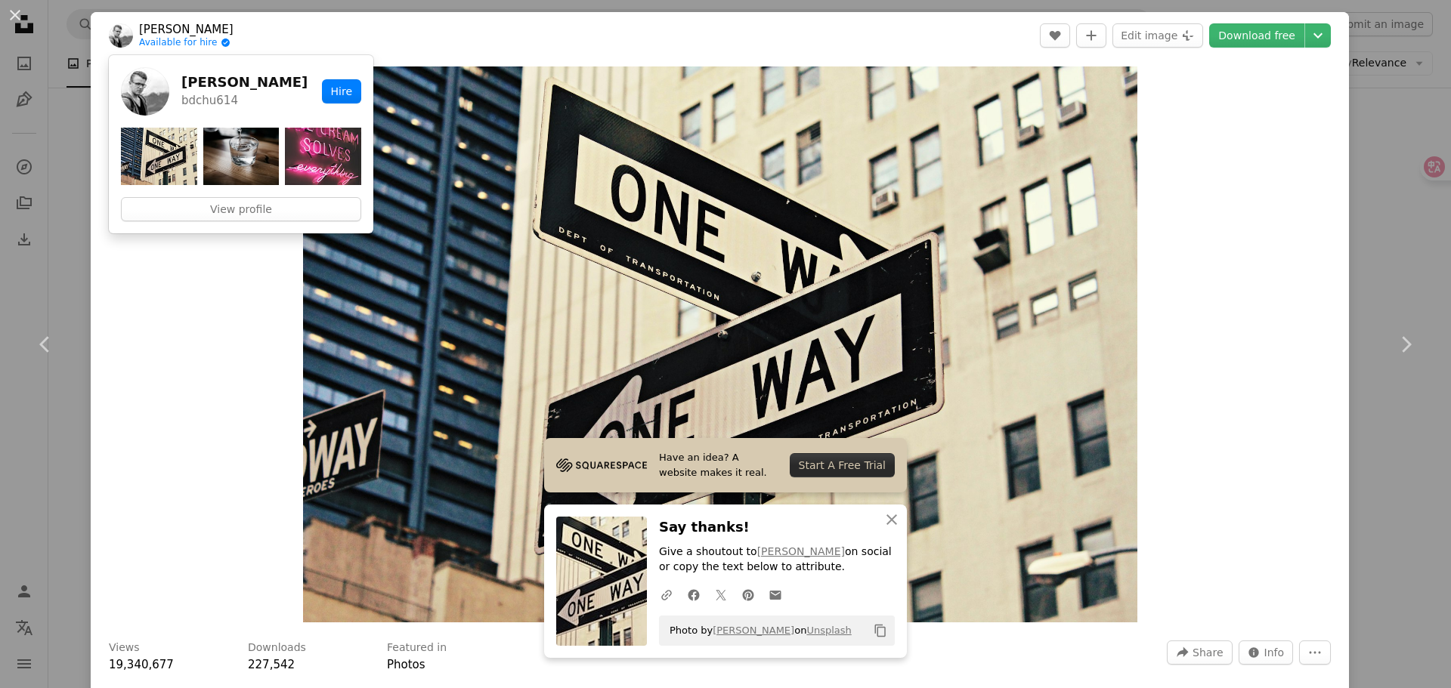
click at [175, 29] on link "[PERSON_NAME]" at bounding box center [186, 29] width 94 height 15
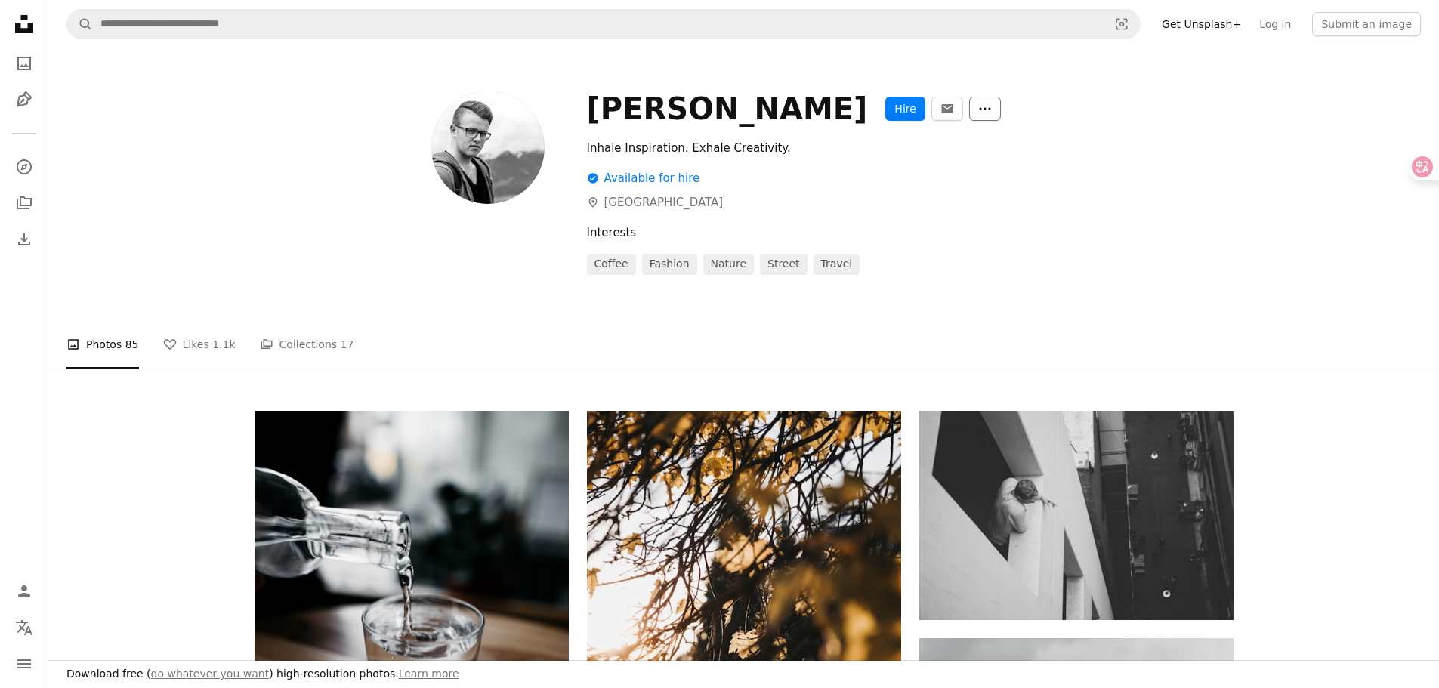
click at [978, 114] on icon "More Actions" at bounding box center [985, 109] width 14 height 14
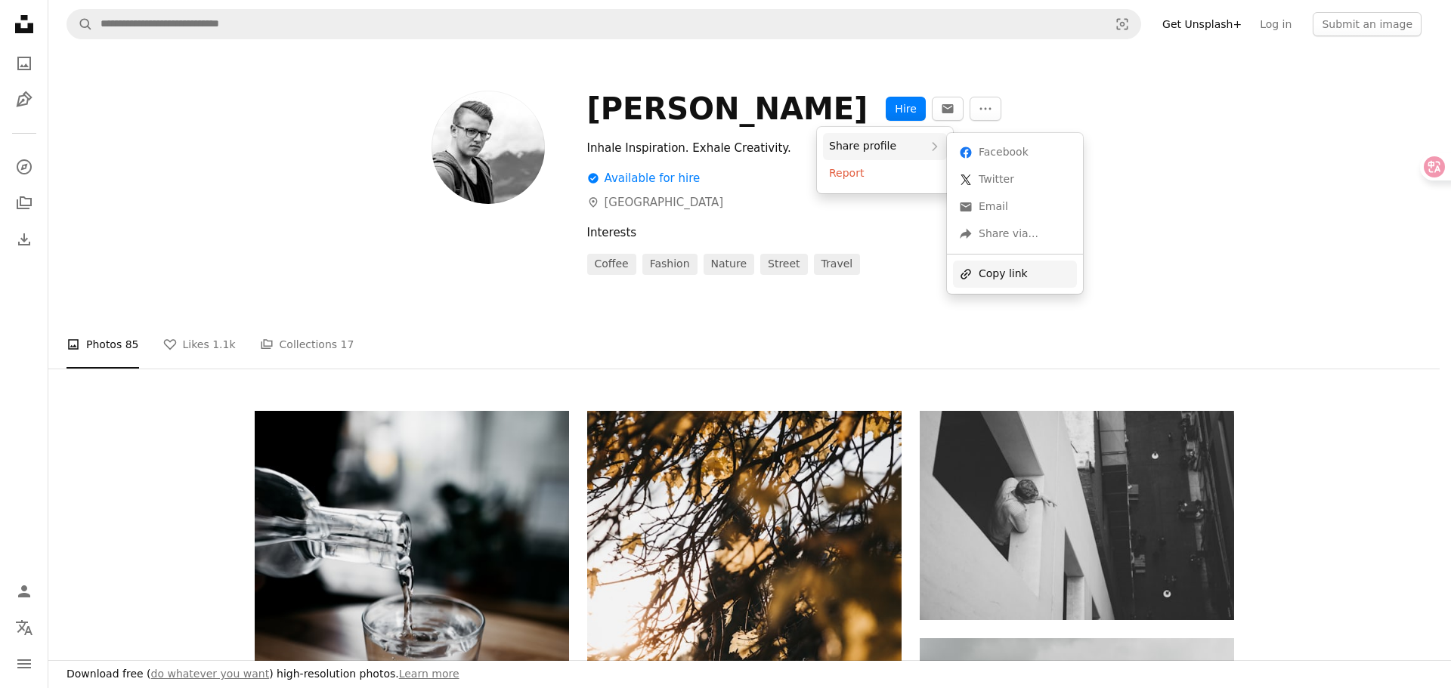
click at [1007, 279] on div "A URL sharing icon (chains) Copy link" at bounding box center [1015, 274] width 124 height 27
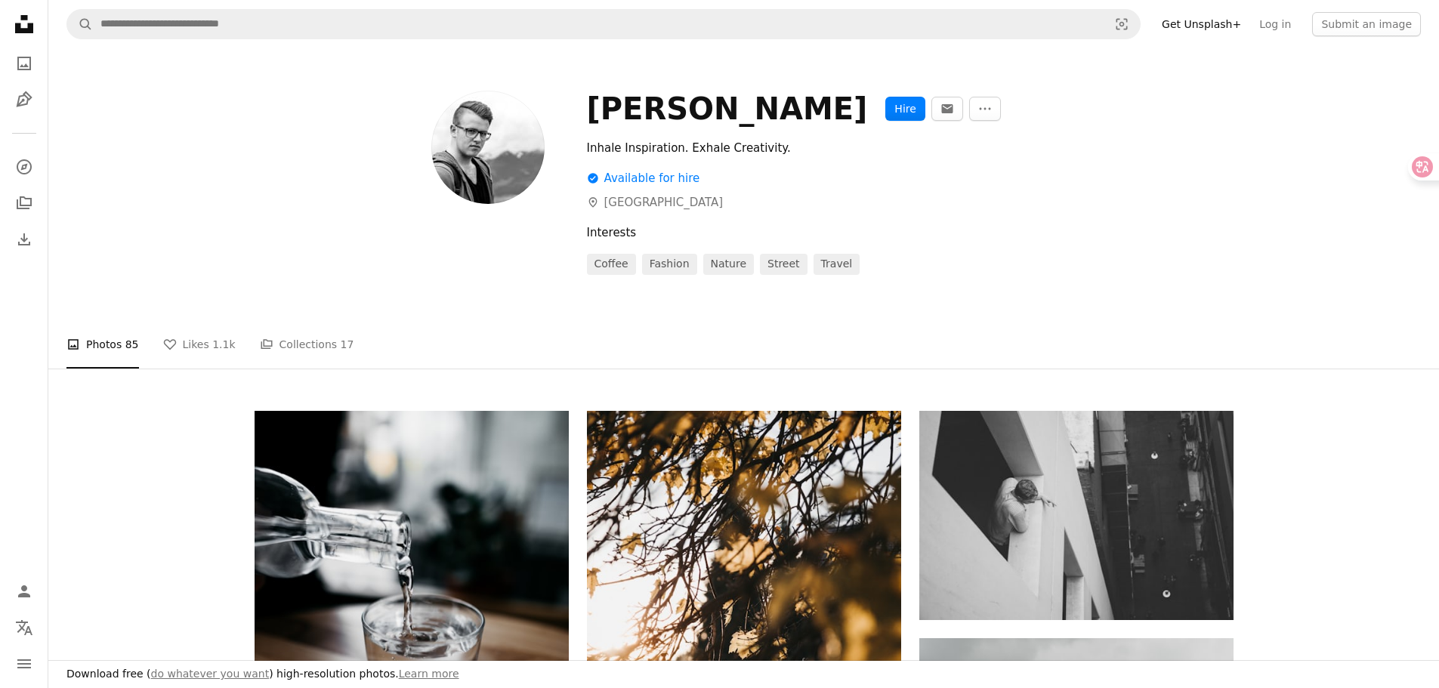
drag, startPoint x: 822, startPoint y: 106, endPoint x: 592, endPoint y: 107, distance: 230.4
click at [592, 107] on div "[PERSON_NAME] Hire An envelope More Actions" at bounding box center [910, 109] width 647 height 36
copy div "[PERSON_NAME]"
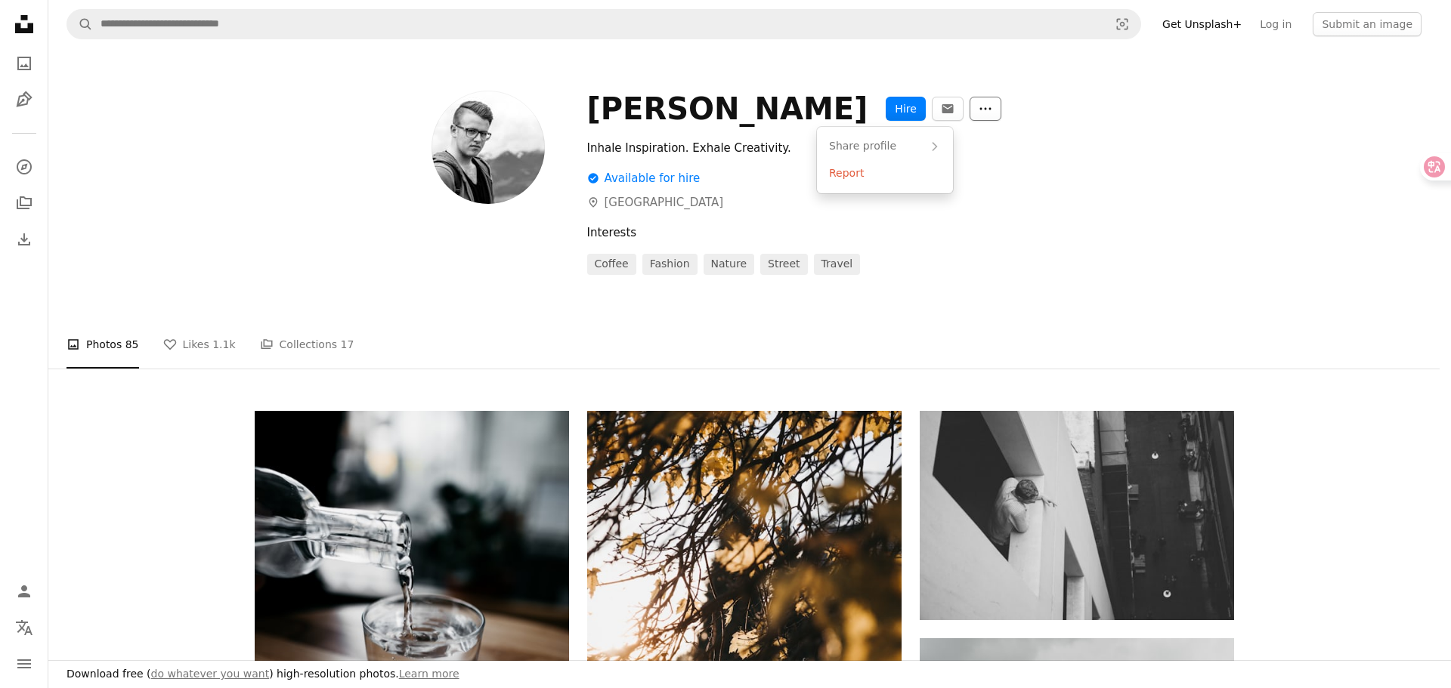
click at [978, 114] on icon "More Actions" at bounding box center [985, 109] width 14 height 14
click at [984, 282] on div "A URL sharing icon (chains) Copy link" at bounding box center [1015, 274] width 124 height 27
